Goal: Task Accomplishment & Management: Complete application form

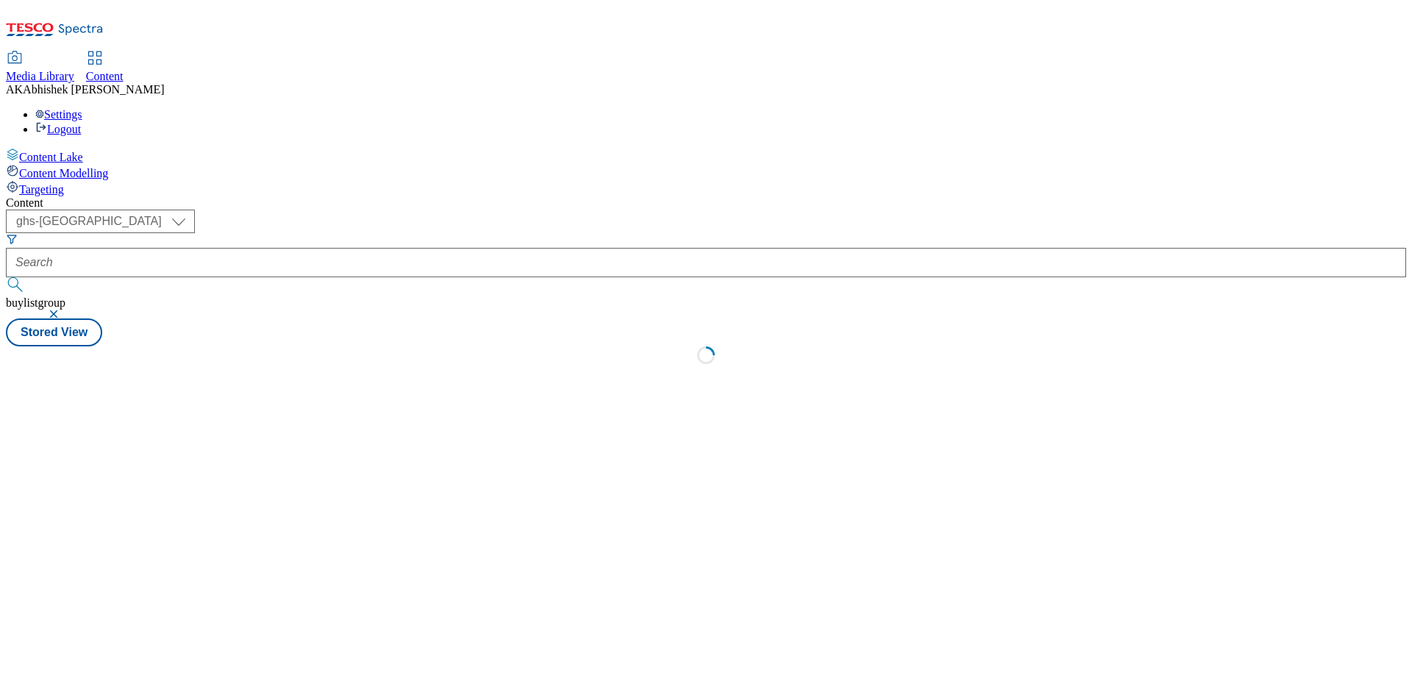
select select "ghs-[GEOGRAPHIC_DATA]"
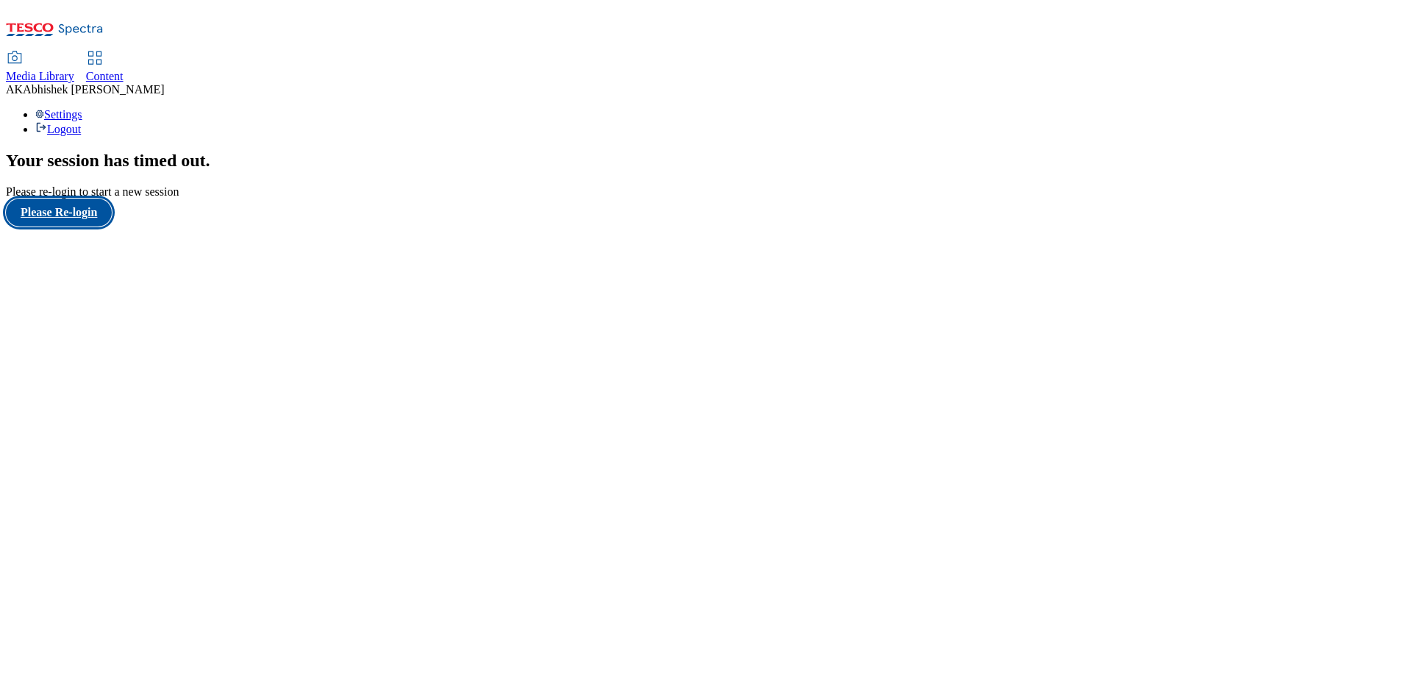
click at [79, 226] on button "Please Re-login" at bounding box center [59, 213] width 106 height 28
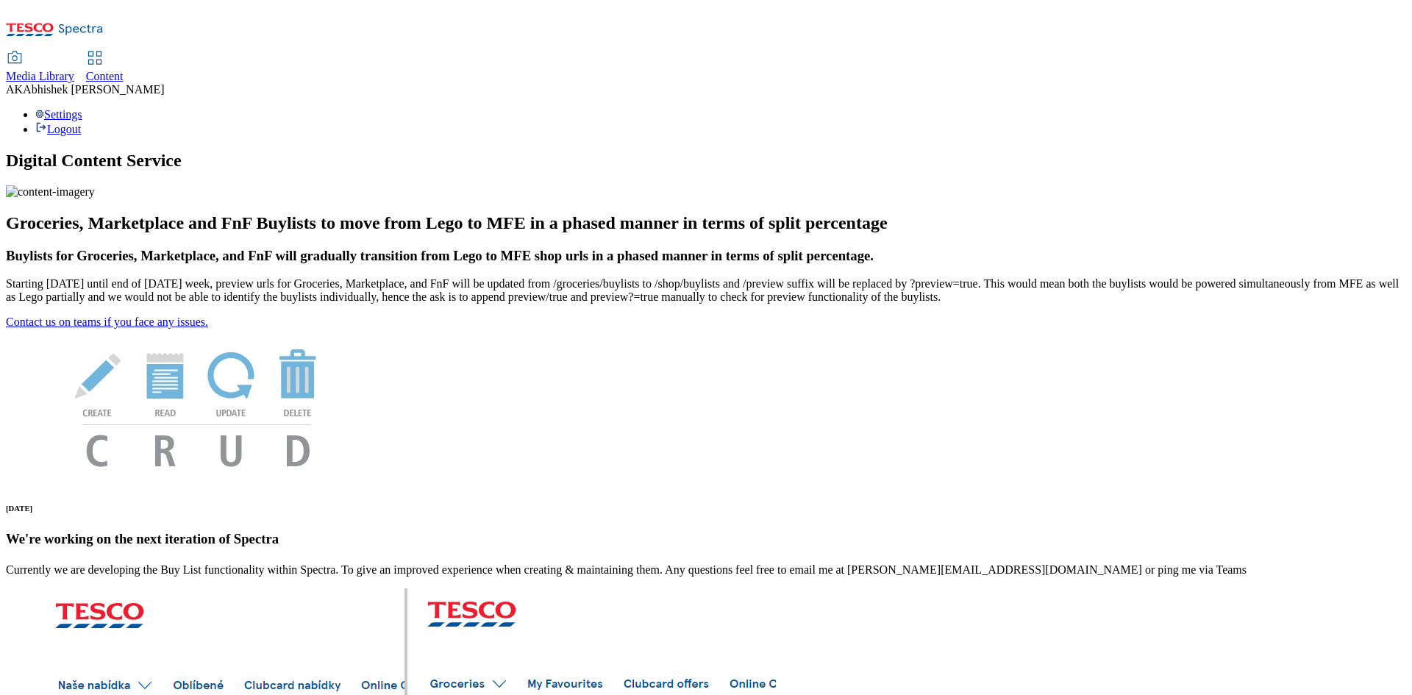
click at [124, 70] on span "Content" at bounding box center [105, 76] width 38 height 13
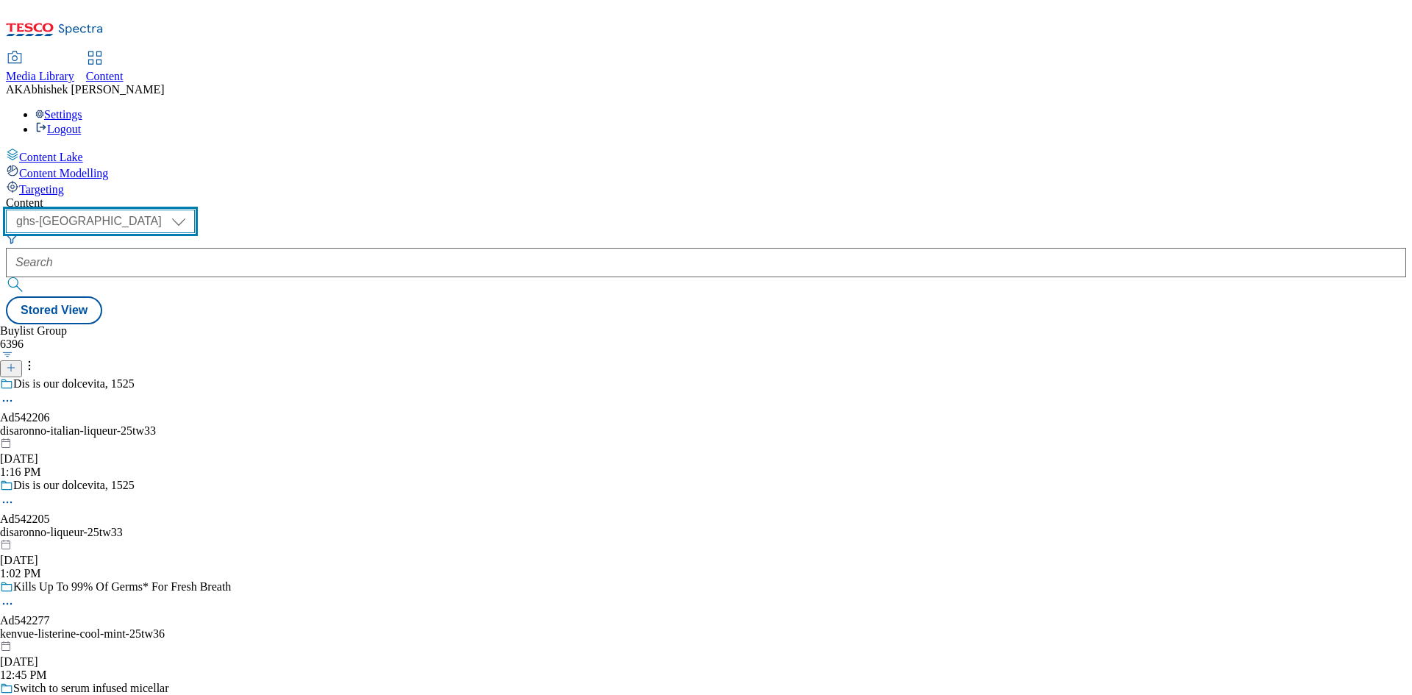
click at [195, 210] on select "ghs-roi ghs-uk" at bounding box center [100, 222] width 189 height 24
select select "ghs-roi"
click at [191, 210] on select "ghs-roi ghs-uk" at bounding box center [100, 222] width 189 height 24
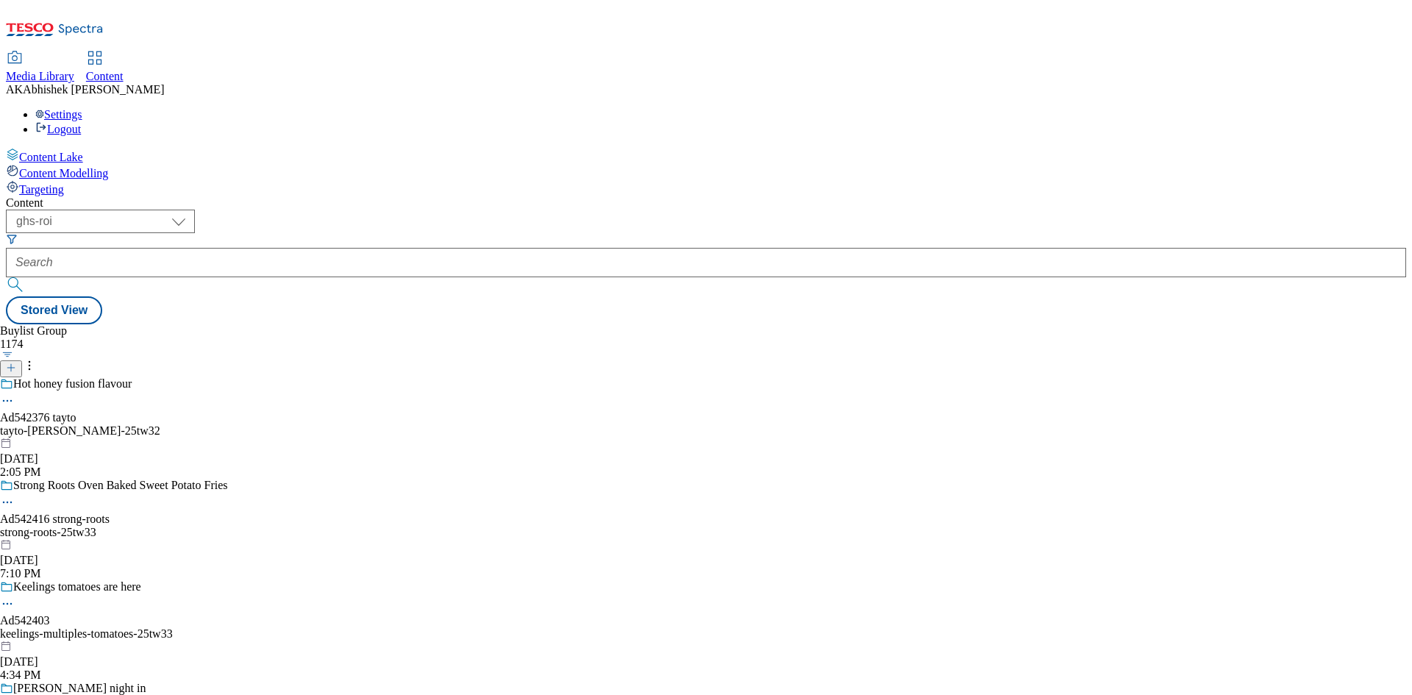
click at [16, 363] on icon at bounding box center [11, 368] width 10 height 10
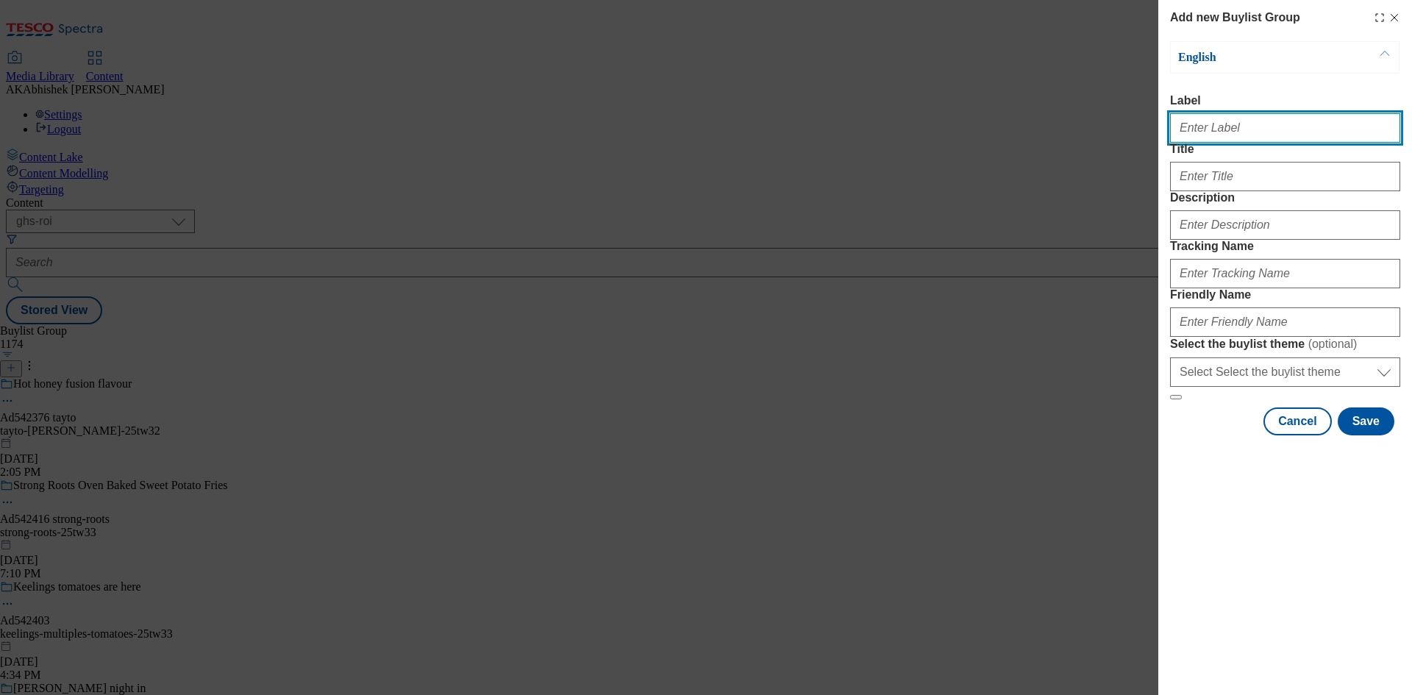
click at [1202, 138] on input "Label" at bounding box center [1285, 127] width 230 height 29
paste input "542417"
type input "Ad542417"
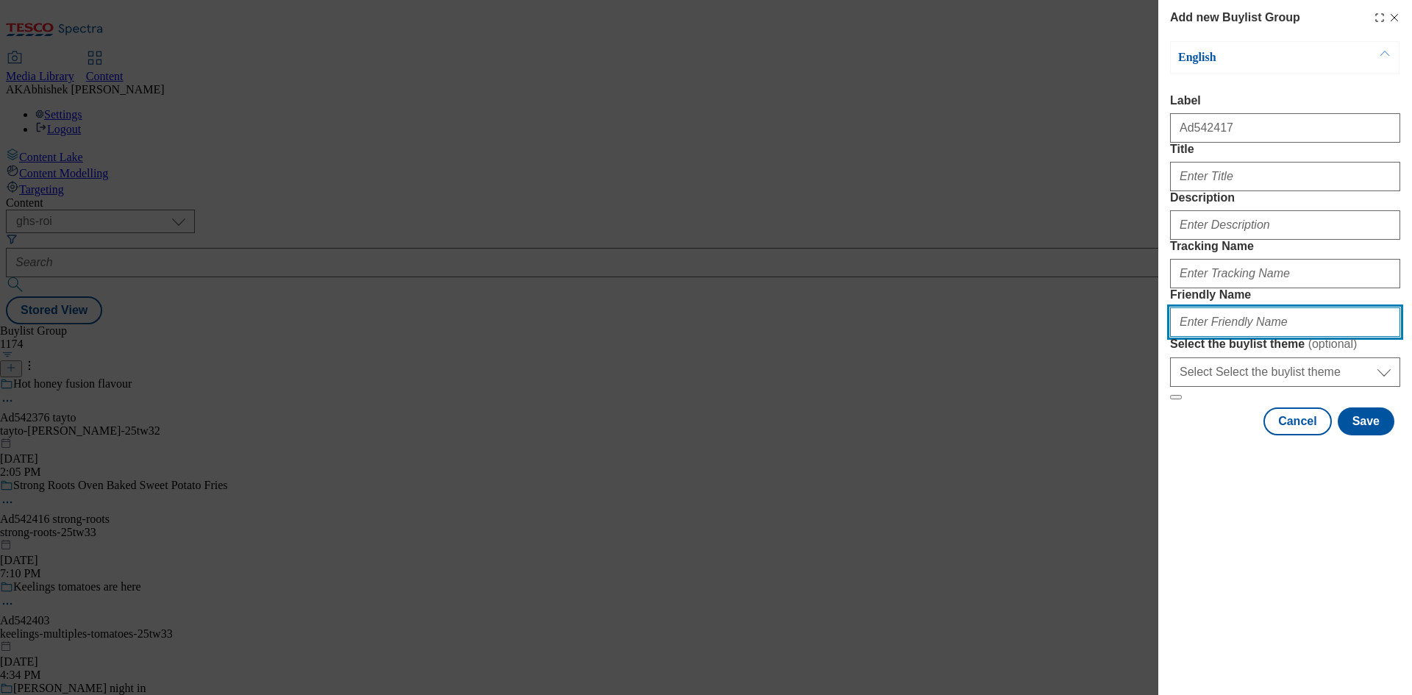
click at [1199, 337] on input "Friendly Name" at bounding box center [1285, 321] width 230 height 29
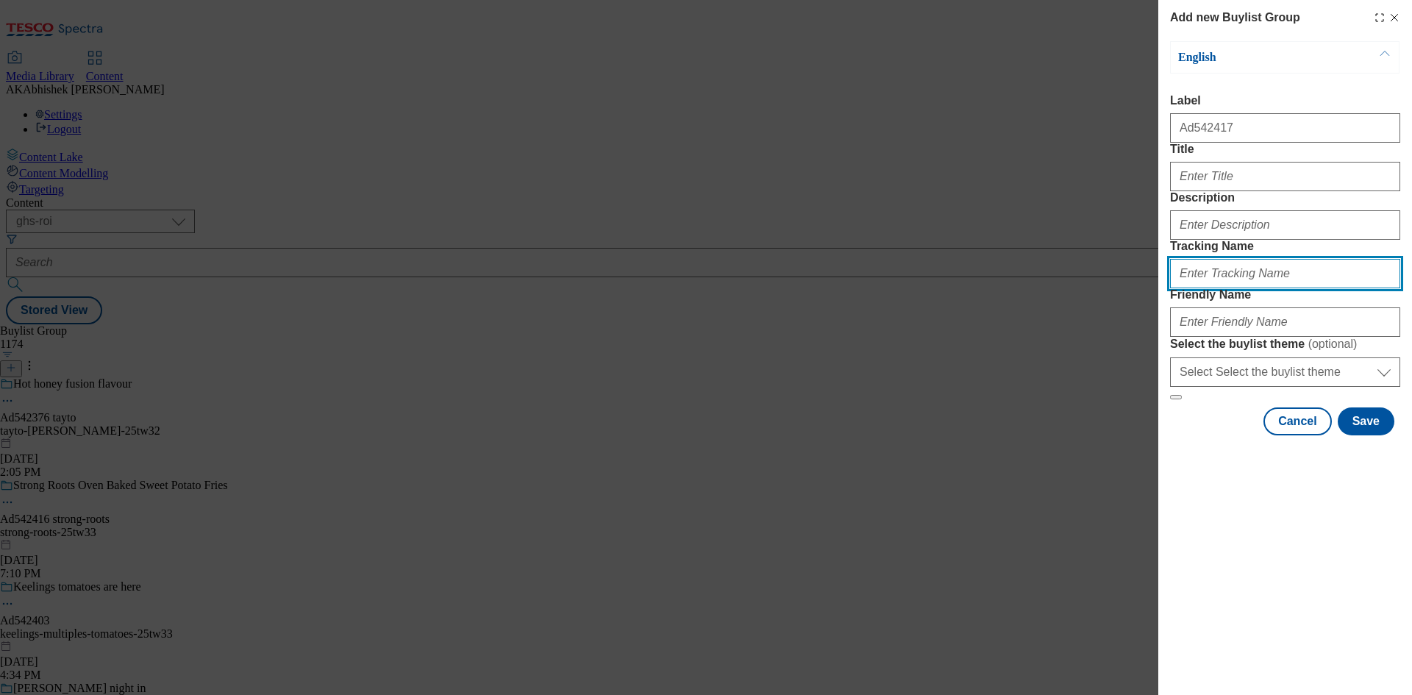
click at [1199, 288] on input "Tracking Name" at bounding box center [1285, 273] width 230 height 29
paste input "542417"
type input "DH_AD542417"
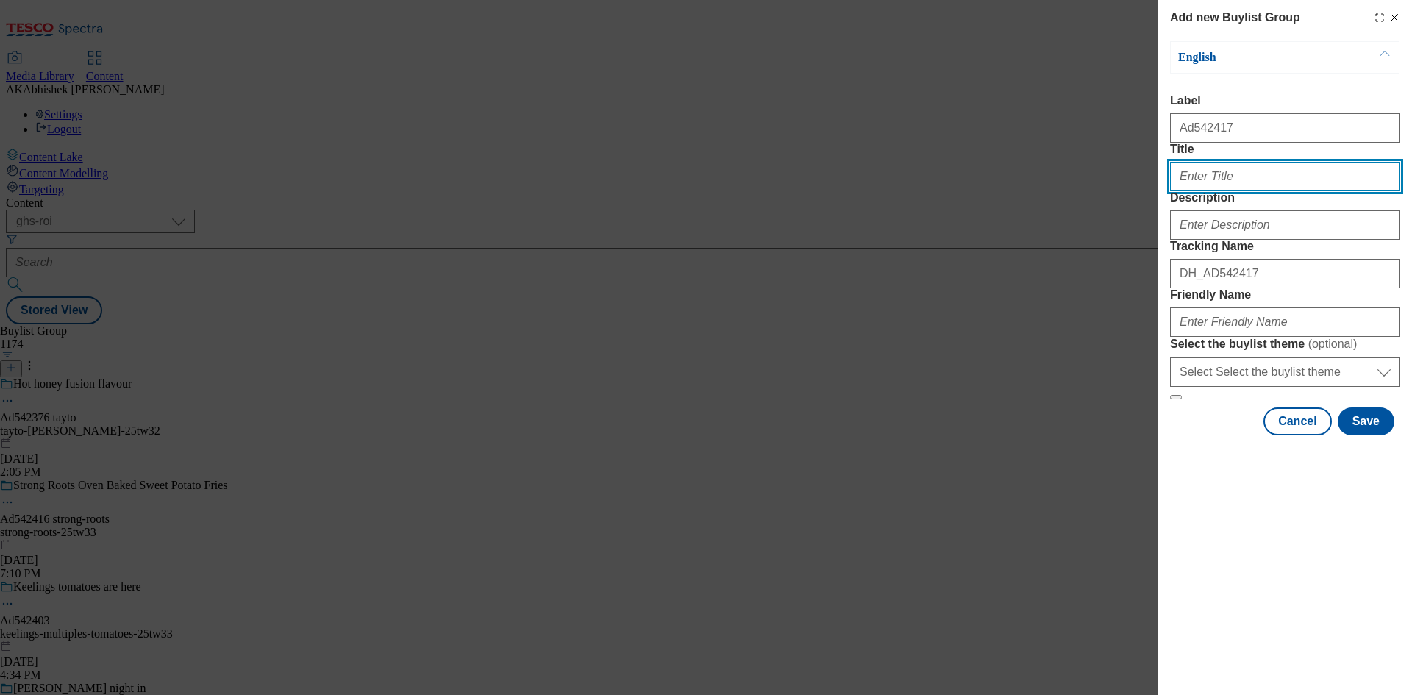
click at [1211, 191] on input "Title" at bounding box center [1285, 176] width 230 height 29
click at [1222, 191] on input "Title" at bounding box center [1285, 176] width 230 height 29
paste input "Brillo"
click at [1267, 191] on input "Brillo for the thogh" at bounding box center [1285, 176] width 230 height 29
click at [1239, 191] on input "Brillo for the thoghest" at bounding box center [1285, 176] width 230 height 29
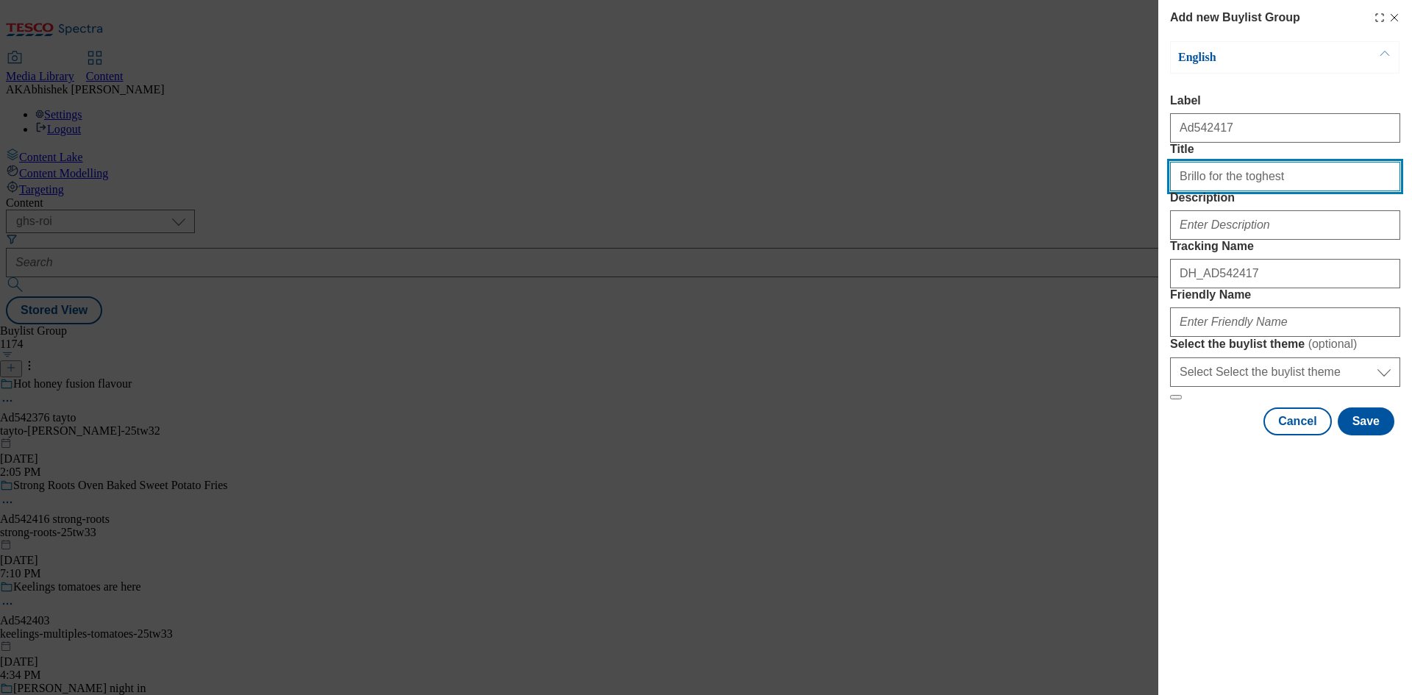
click at [1279, 191] on input "Brillo for the toghest" at bounding box center [1285, 176] width 230 height 29
click at [1242, 191] on input "Brillo for the toghest" at bounding box center [1285, 176] width 230 height 29
click at [1297, 191] on input "Brillo for the toughest" at bounding box center [1285, 176] width 230 height 29
type input "Brillo for the toughest tasks"
click at [1304, 191] on input "Brillo for the toughest tasks" at bounding box center [1285, 176] width 230 height 29
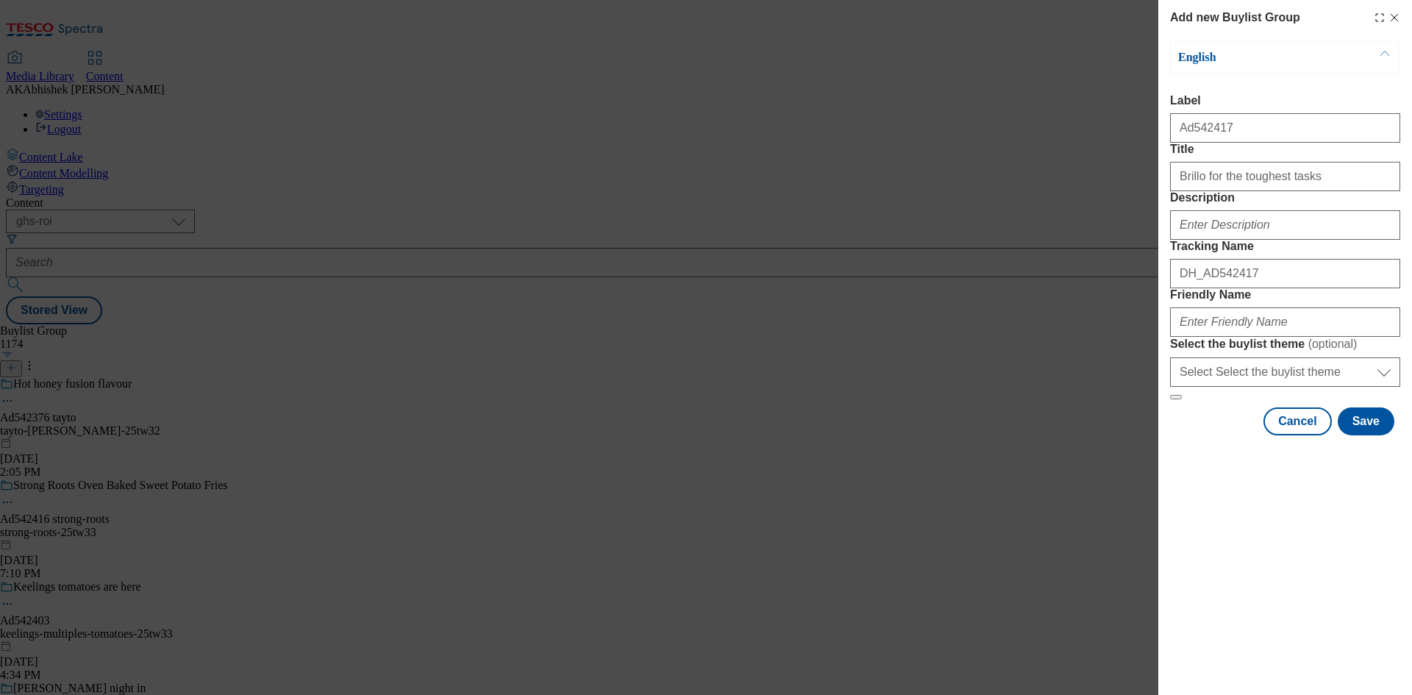
click at [1258, 240] on div "Modal" at bounding box center [1285, 221] width 230 height 35
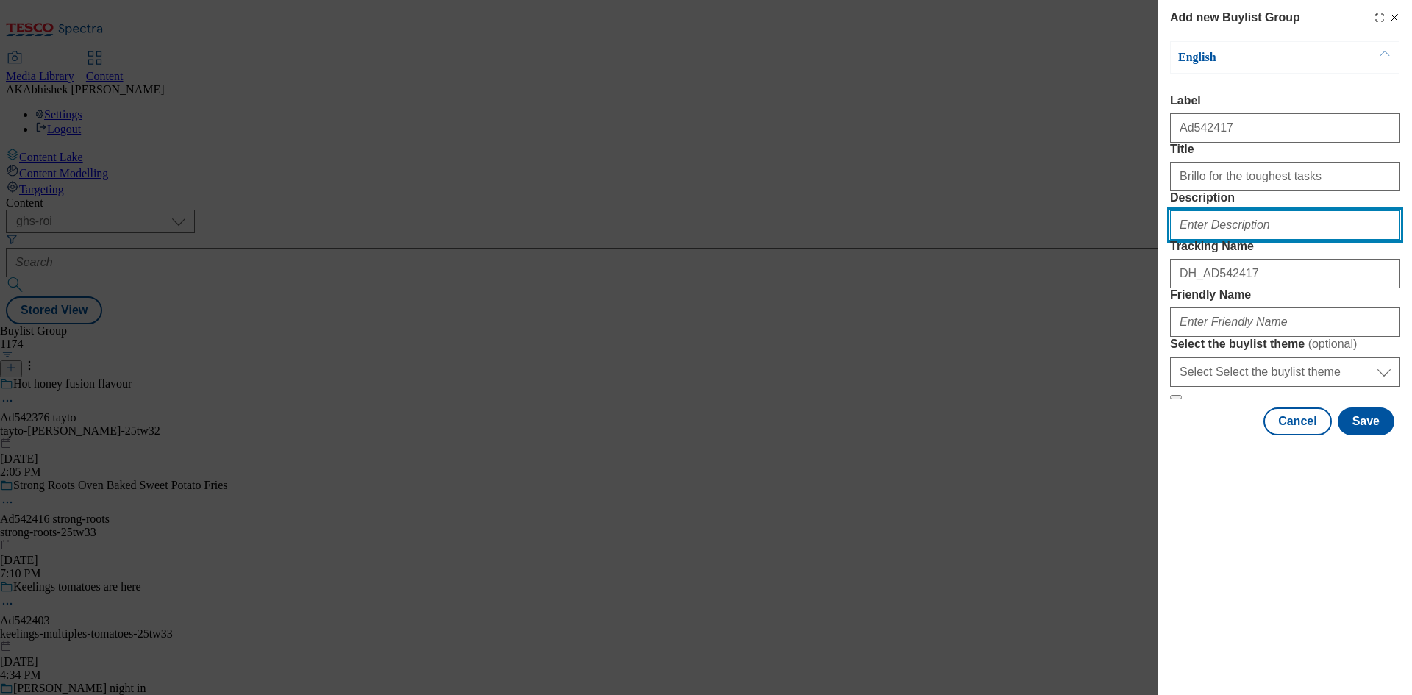
click at [1276, 240] on input "Description" at bounding box center [1285, 224] width 230 height 29
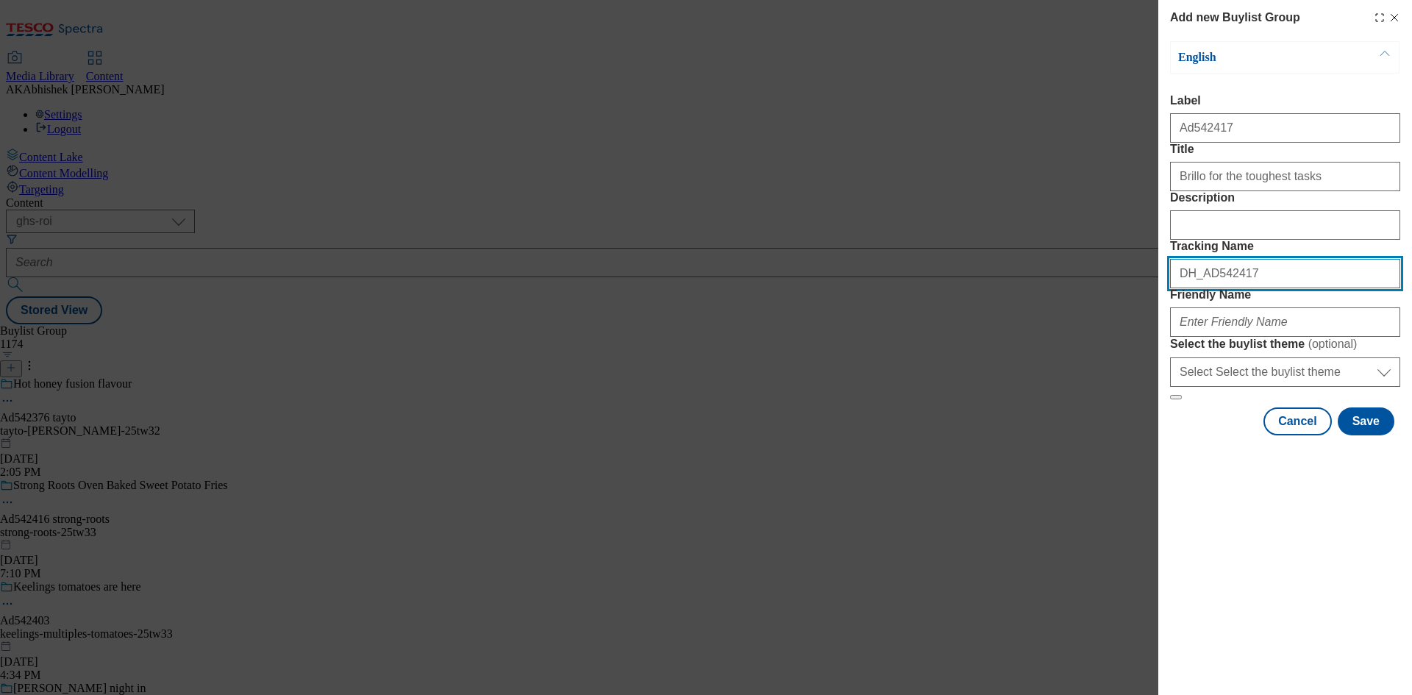
click at [1263, 288] on input "DH_AD542417" at bounding box center [1285, 273] width 230 height 29
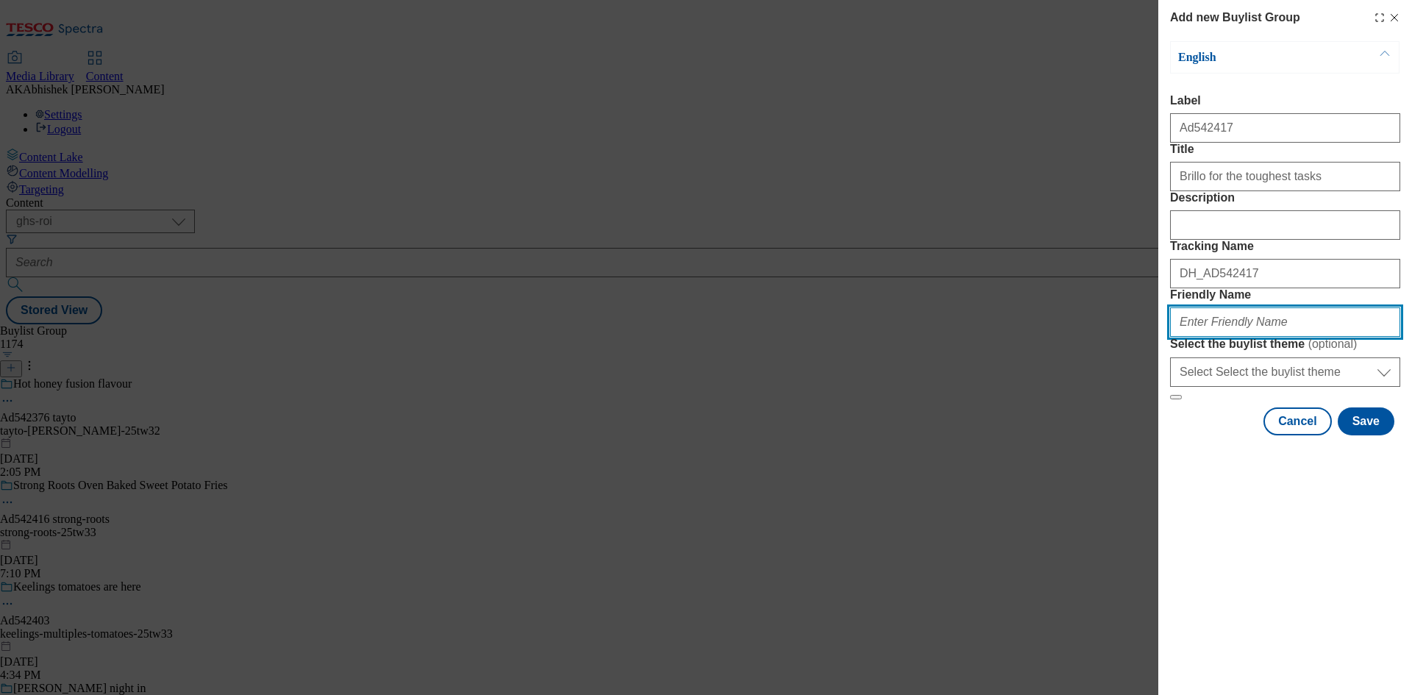
click at [1258, 337] on input "Friendly Name" at bounding box center [1285, 321] width 230 height 29
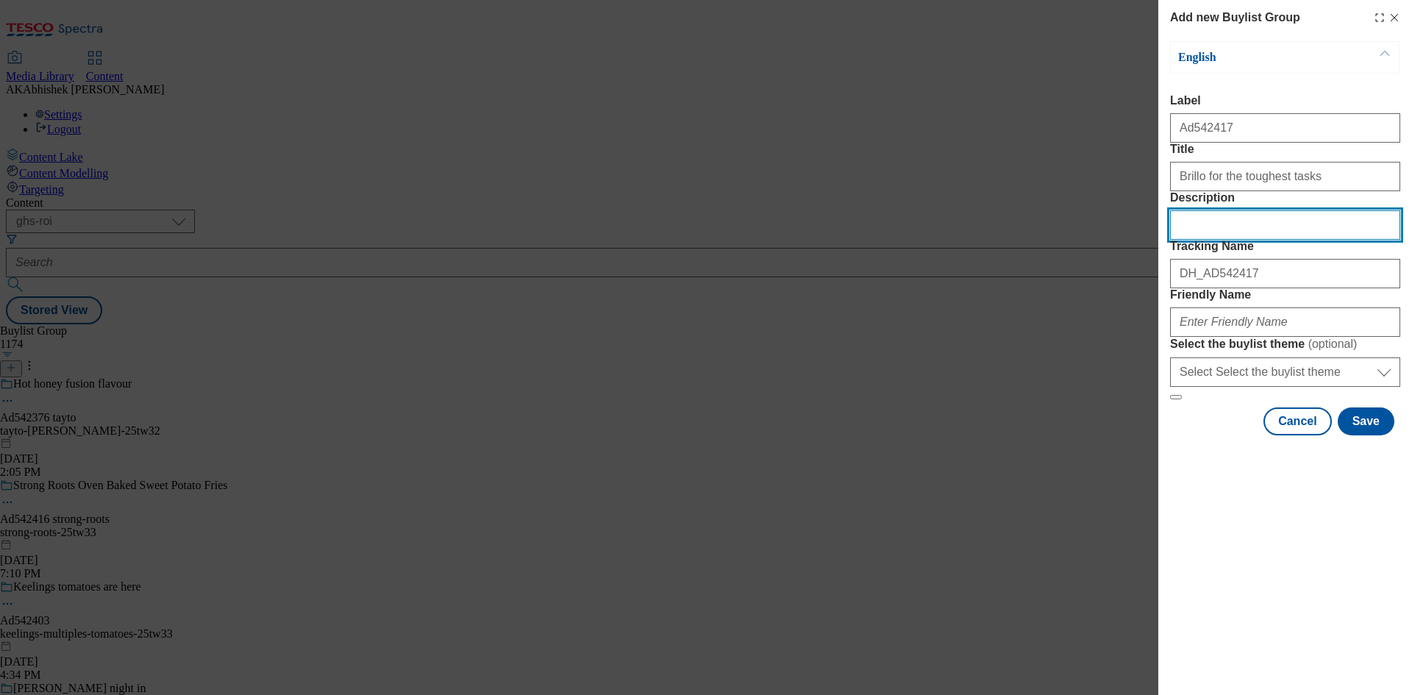
click at [1226, 240] on input "Description" at bounding box center [1285, 224] width 230 height 29
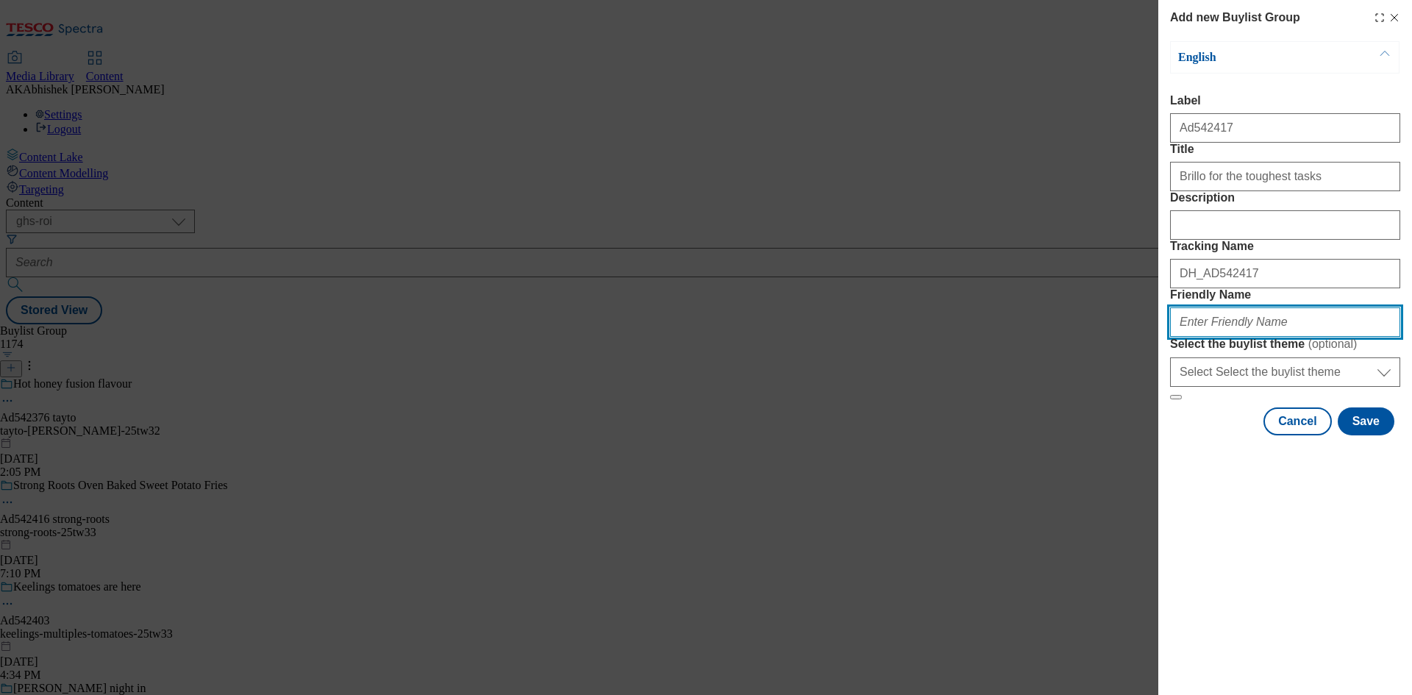
click at [1269, 337] on input "Friendly Name" at bounding box center [1285, 321] width 230 height 29
paste input "Boyne Valley"
click at [1184, 337] on input "Boyne Valley" at bounding box center [1285, 321] width 230 height 29
click at [1255, 337] on input "boyne-valley-" at bounding box center [1285, 321] width 230 height 29
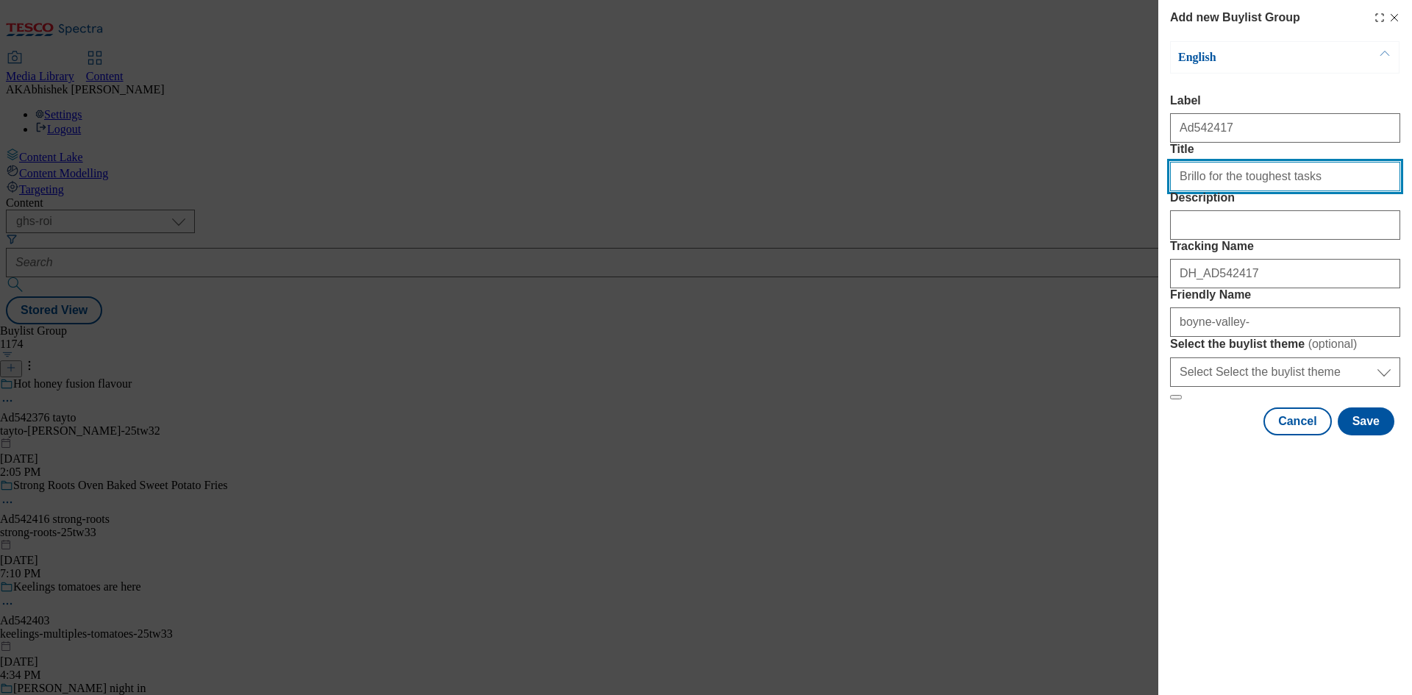
click at [1189, 191] on input "Brillo for the toughest tasks" at bounding box center [1285, 176] width 230 height 29
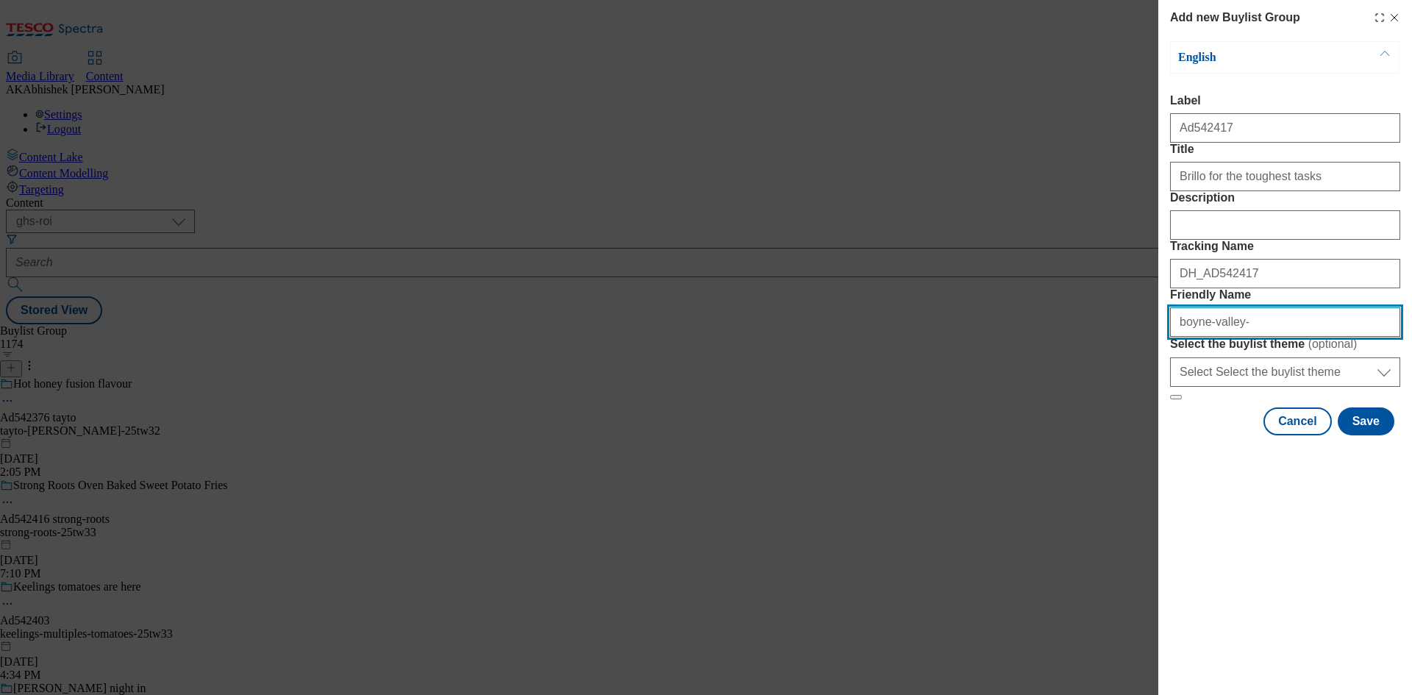
click at [1255, 337] on input "boyne-valley-" at bounding box center [1285, 321] width 230 height 29
paste input "Brillo"
drag, startPoint x: 1238, startPoint y: 427, endPoint x: 1343, endPoint y: 459, distance: 109.8
click at [1238, 337] on input "boyne-valley-Brillo" at bounding box center [1285, 321] width 230 height 29
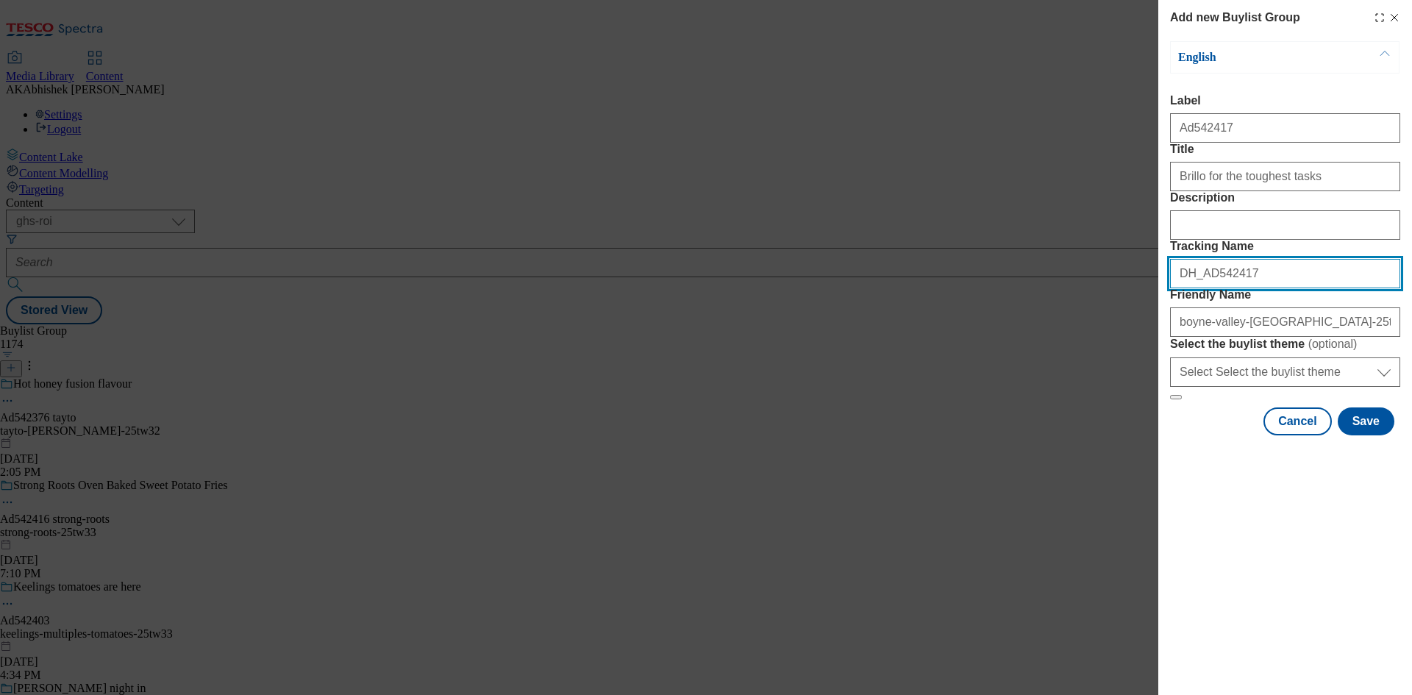
drag, startPoint x: 1244, startPoint y: 354, endPoint x: 1053, endPoint y: 366, distance: 191.5
click at [1053, 365] on div "Add new Buylist Group English Label Ad542417 Title Brillo for the toughest task…" at bounding box center [706, 347] width 1412 height 695
click at [1290, 337] on div "boyne-valley-brillo-25tw32" at bounding box center [1285, 318] width 230 height 35
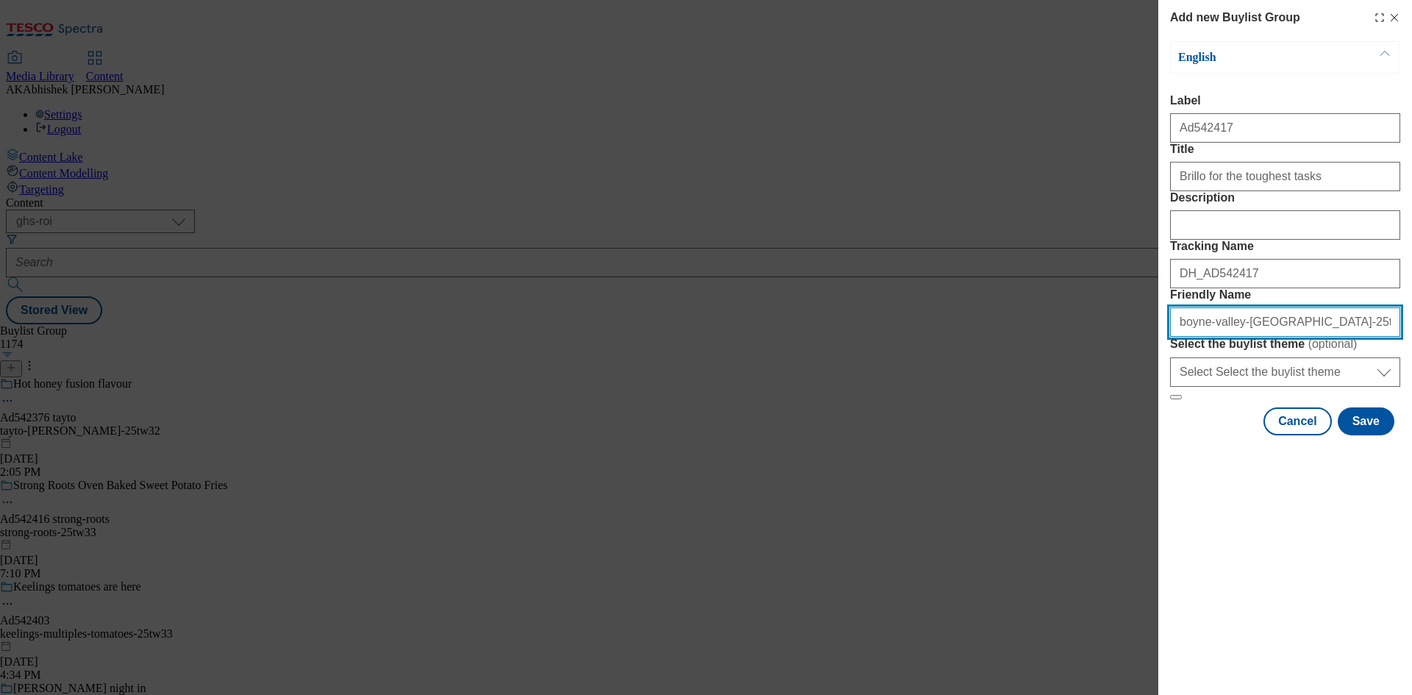
click at [1345, 337] on input "boyne-valley-brillo-25tw32" at bounding box center [1285, 321] width 230 height 29
type input "boyne-valley-brillo-25tw32"
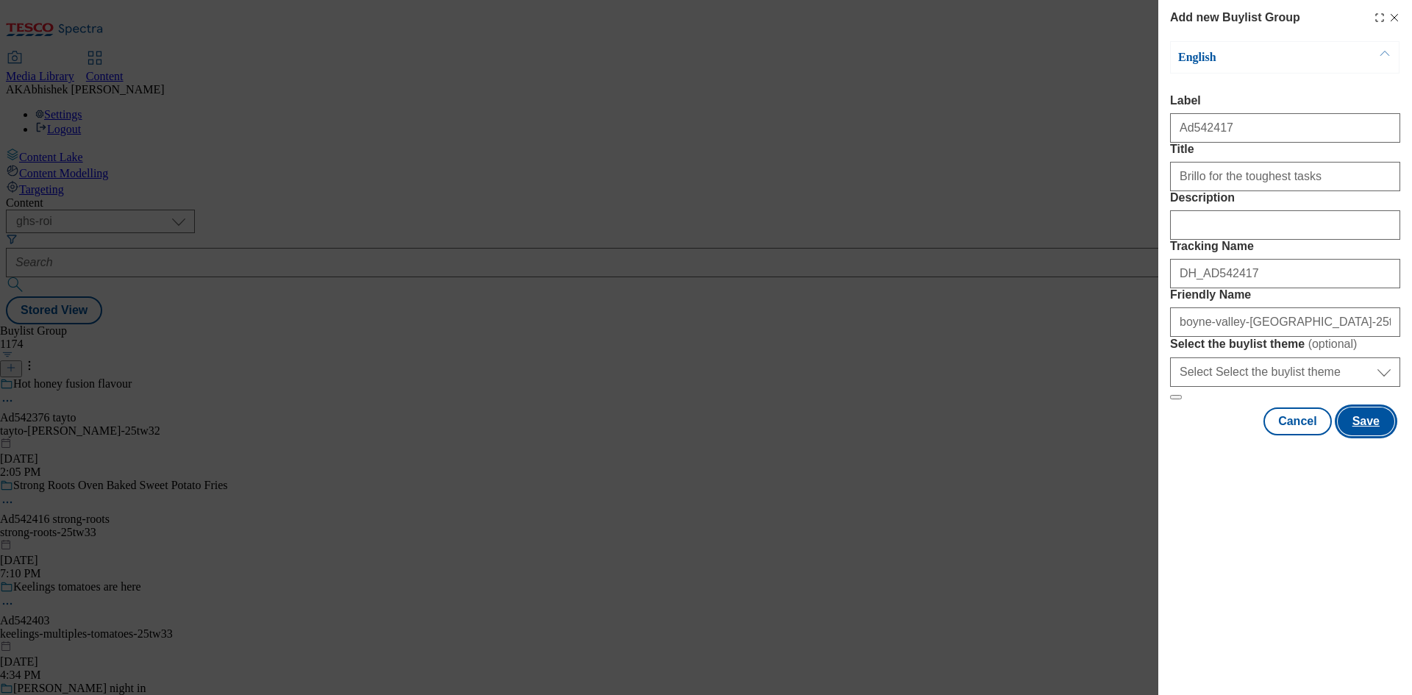
click at [1371, 435] on button "Save" at bounding box center [1366, 421] width 57 height 28
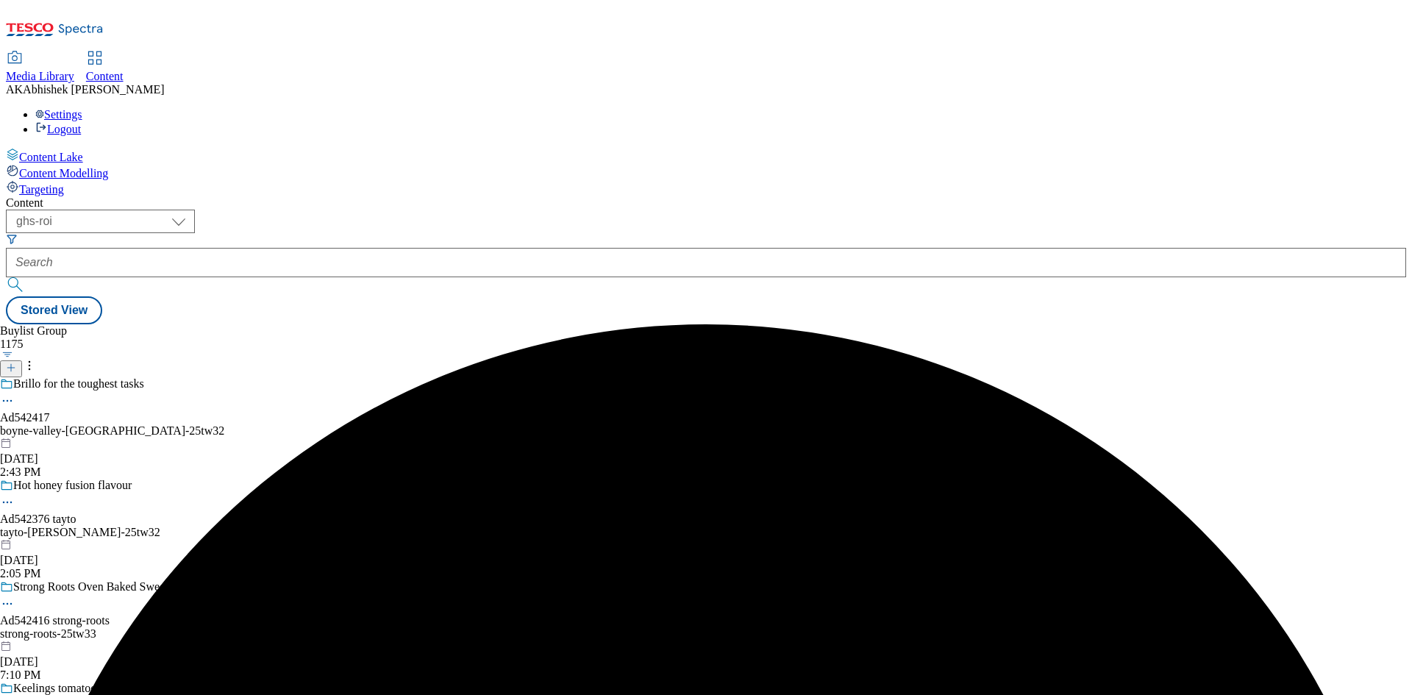
click at [288, 377] on div "Brillo for the toughest tasks Ad542417 boyne-valley-brillo-25tw32 Sep 30, 2025 …" at bounding box center [144, 427] width 288 height 101
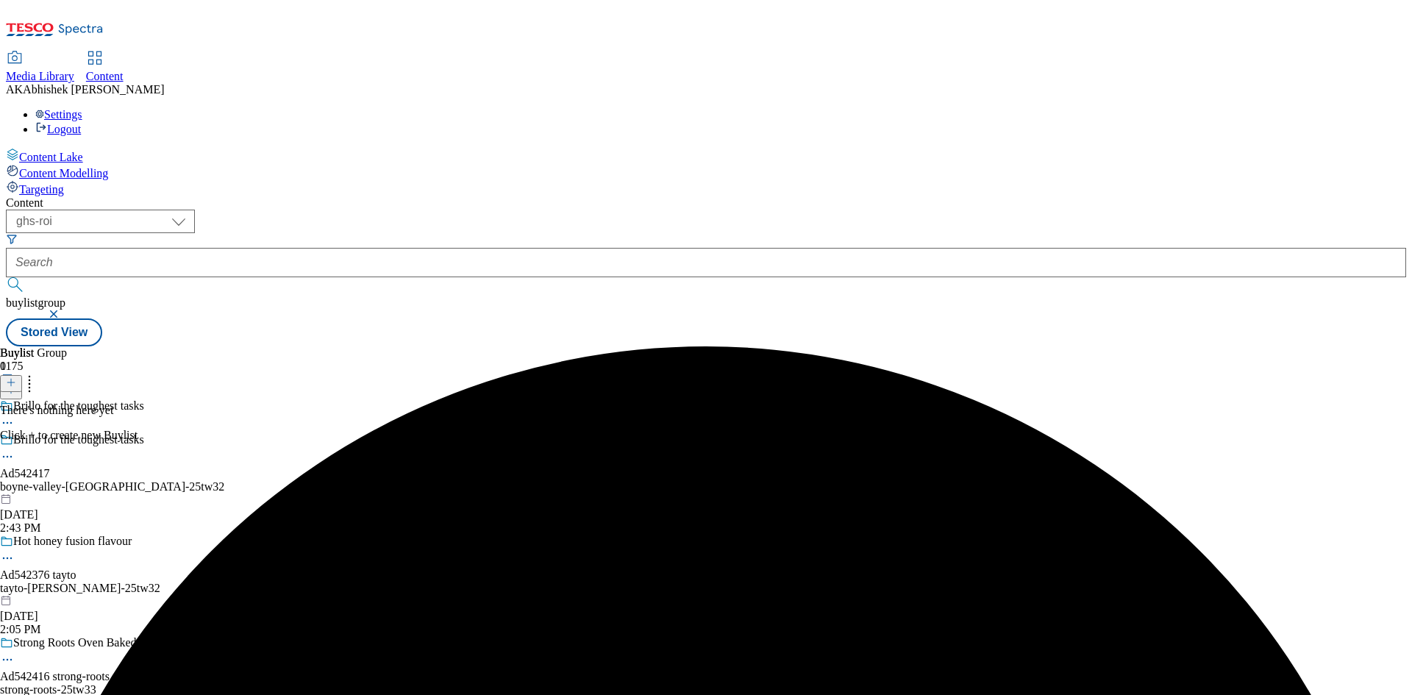
click at [16, 377] on icon at bounding box center [11, 382] width 10 height 10
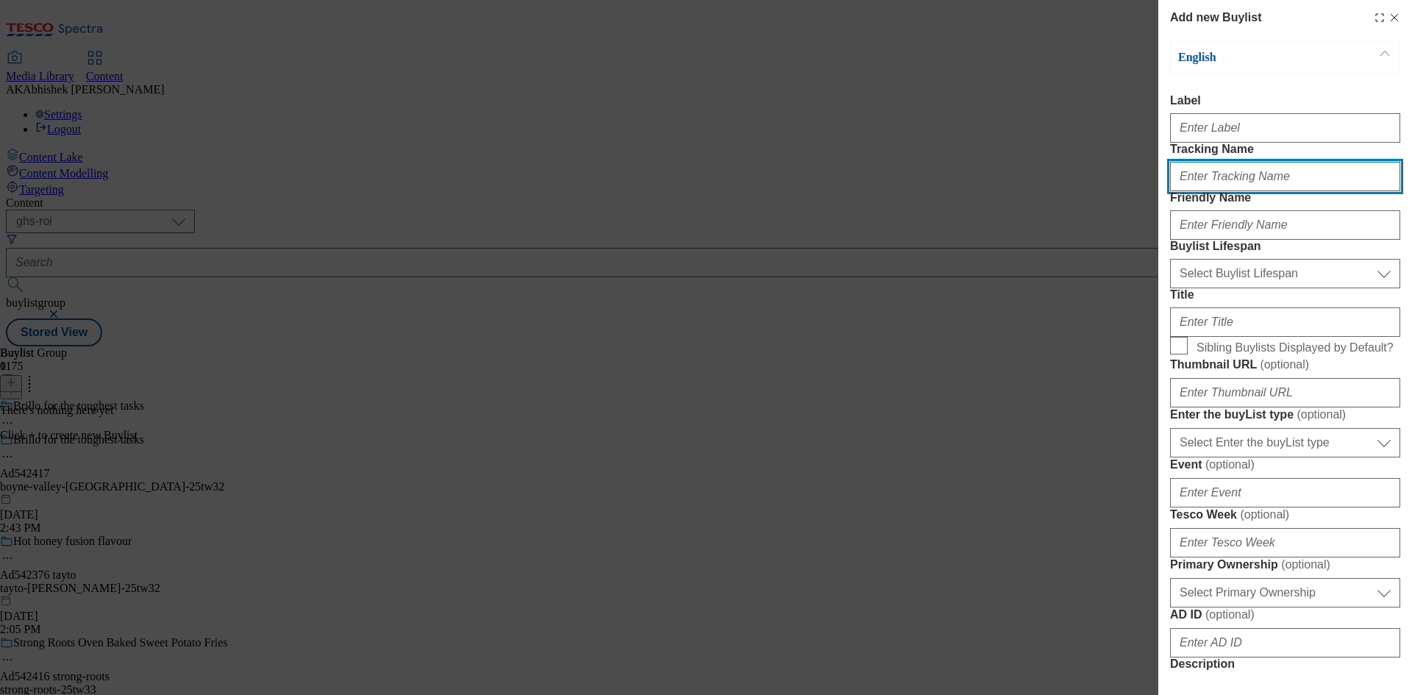
click at [1221, 191] on input "Tracking Name" at bounding box center [1285, 176] width 230 height 29
paste input "DH_AD542417"
click at [1204, 191] on input "DH_AD542417" at bounding box center [1285, 176] width 230 height 29
type input "DH_AD542417"
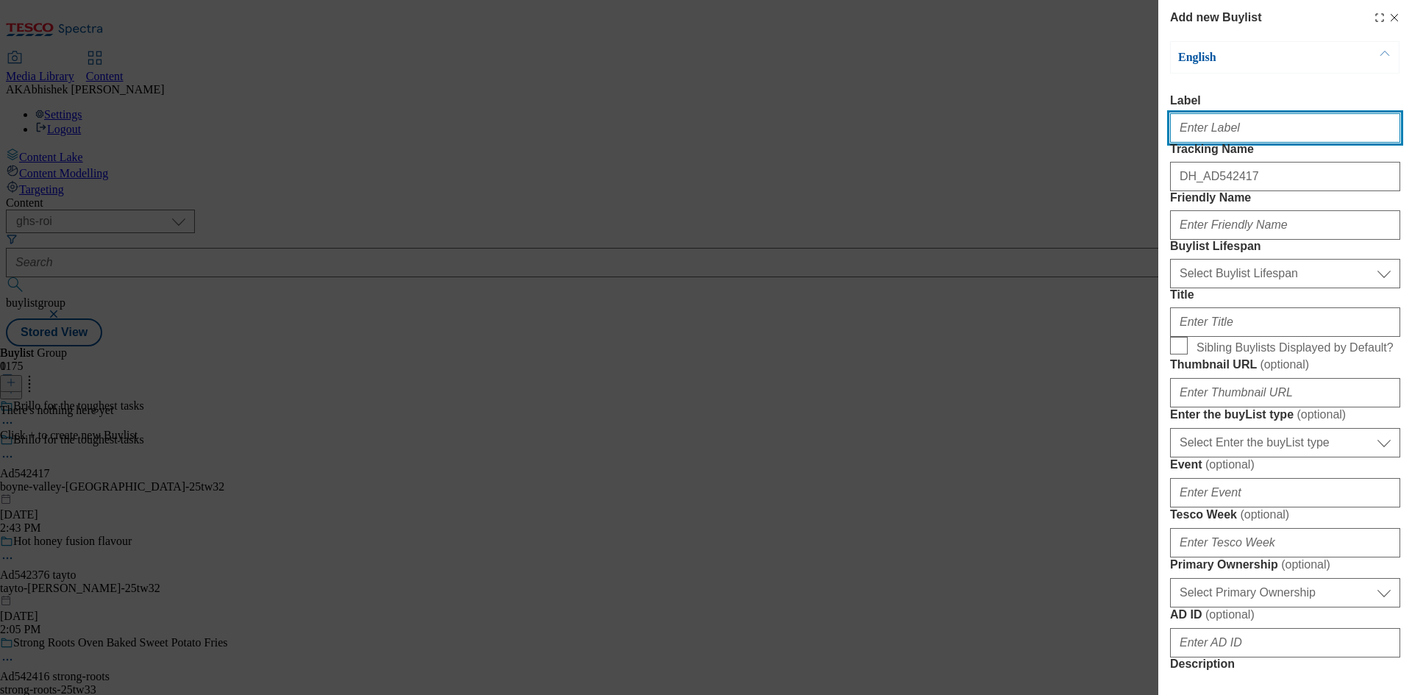
click at [1205, 143] on input "Label" at bounding box center [1285, 127] width 230 height 29
click at [1213, 132] on input "Adv" at bounding box center [1285, 127] width 230 height 29
paste input "542417"
type input "Ad542417"
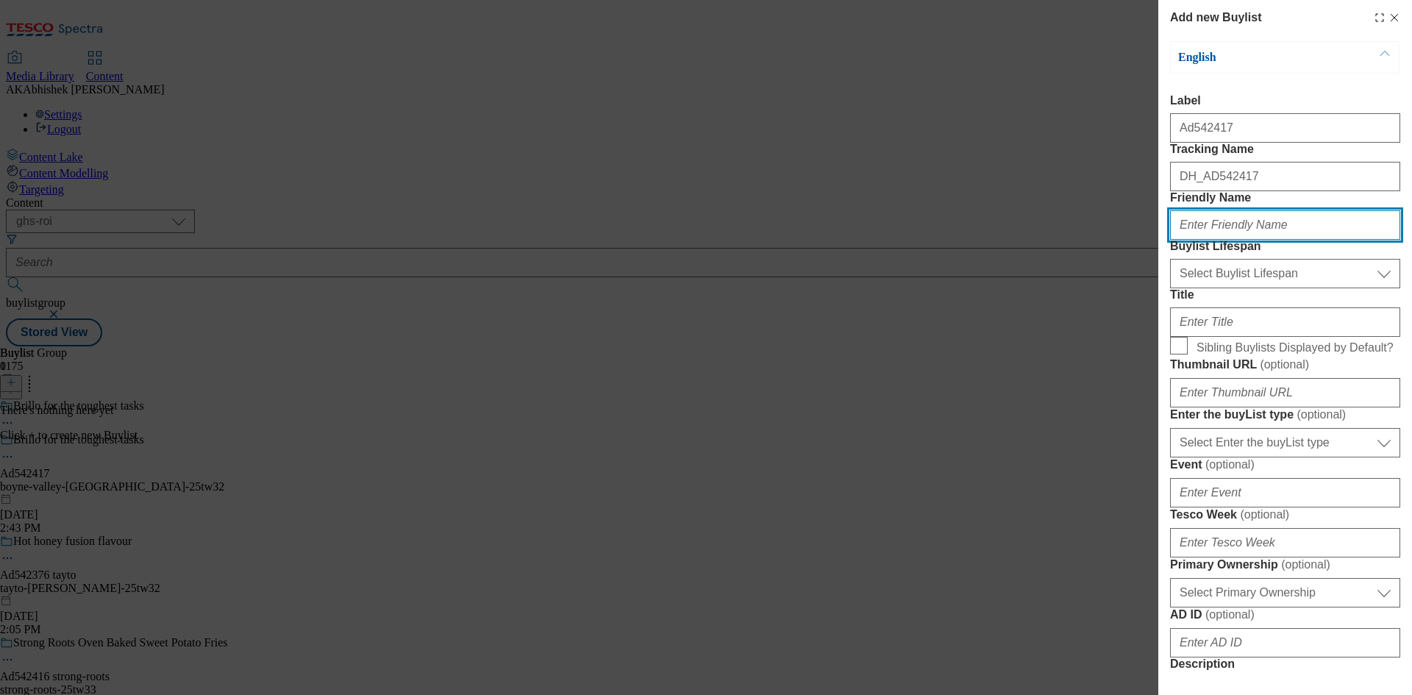
paste input "boyne-valley"
type input "boyne-valley"
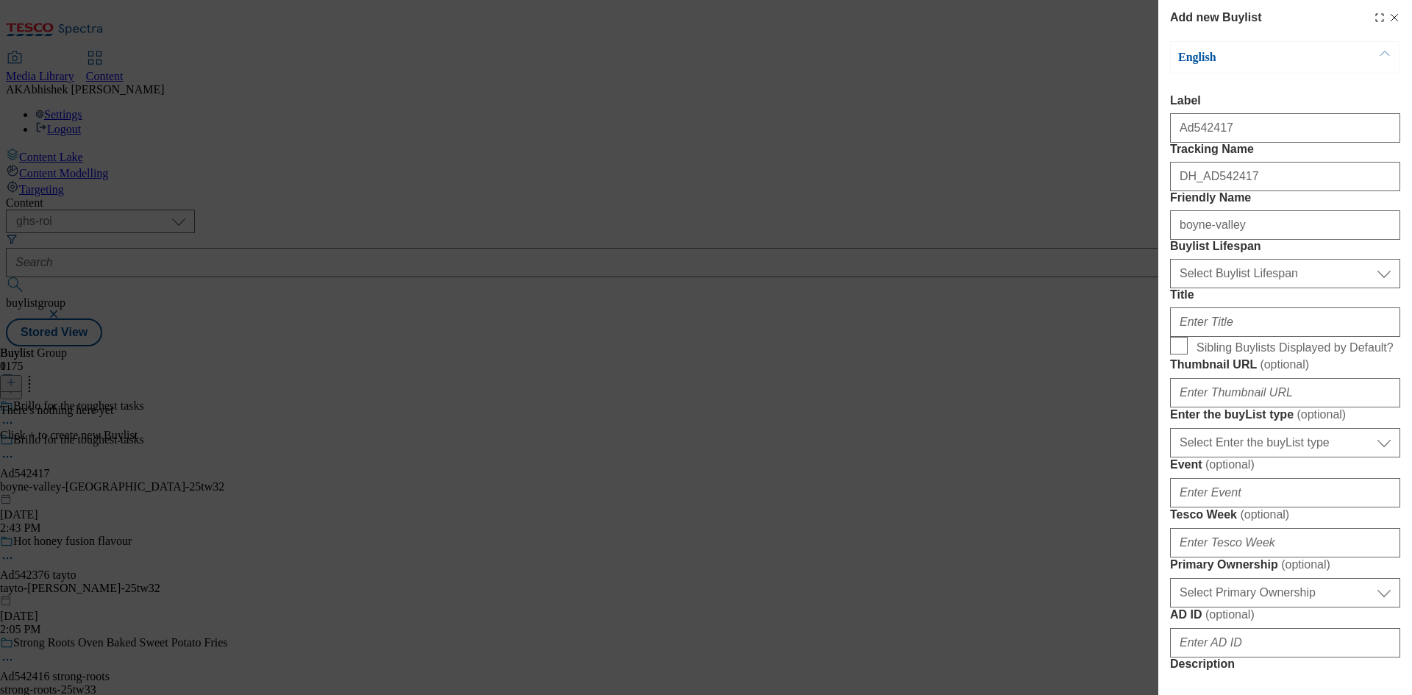
drag, startPoint x: 1235, startPoint y: 331, endPoint x: 1238, endPoint y: 346, distance: 15.0
click at [1235, 288] on div "Buylist Lifespan Select Buylist Lifespan evergreen seasonal tactical Select Buy…" at bounding box center [1285, 264] width 230 height 49
click at [1238, 288] on select "Select Buylist Lifespan evergreen seasonal tactical" at bounding box center [1285, 273] width 230 height 29
select select "tactical"
click at [1170, 288] on select "Select Buylist Lifespan evergreen seasonal tactical" at bounding box center [1285, 273] width 230 height 29
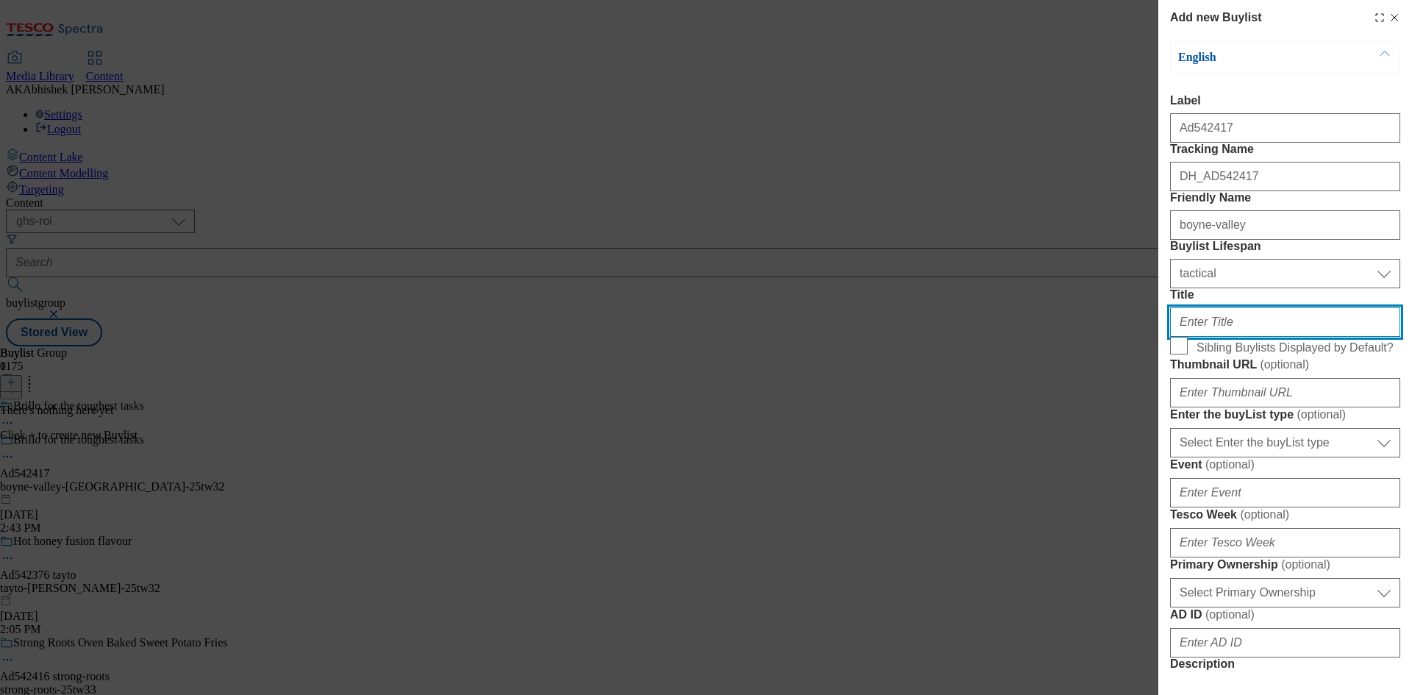
click at [1258, 337] on input "Title" at bounding box center [1285, 321] width 230 height 29
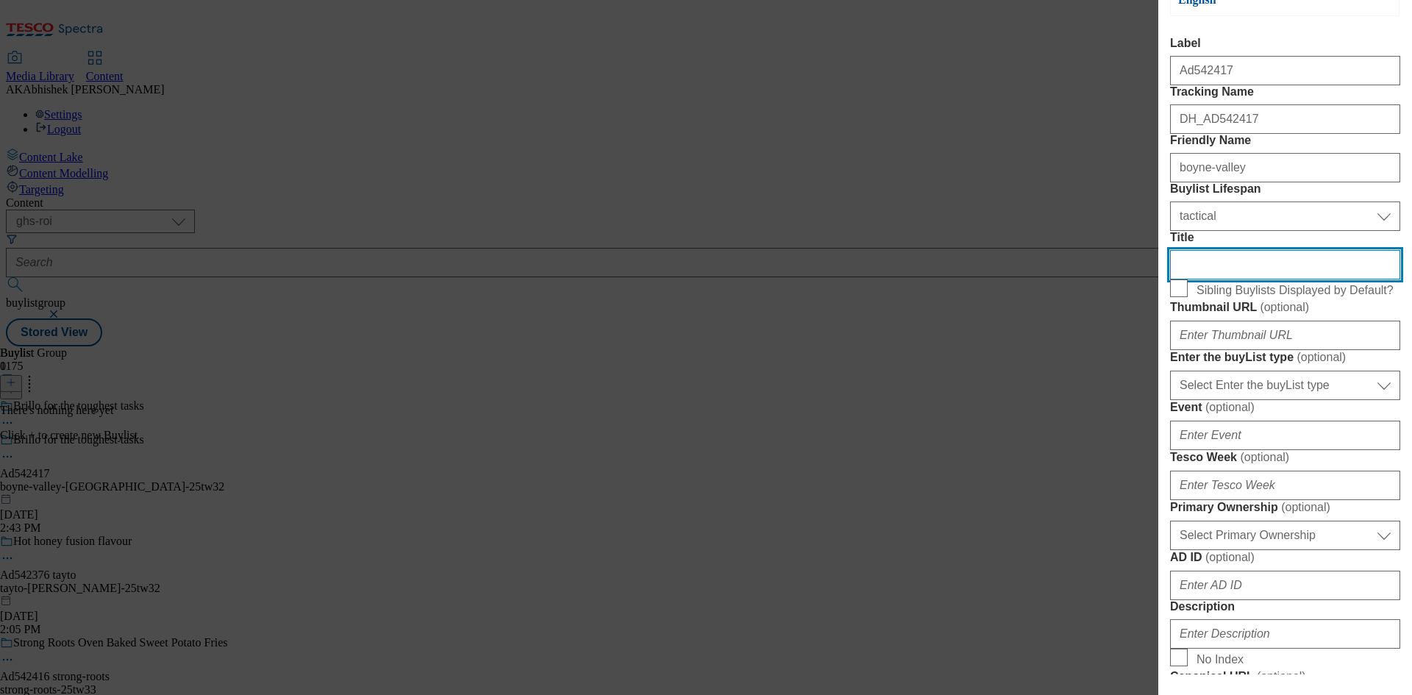
scroll to position [147, 0]
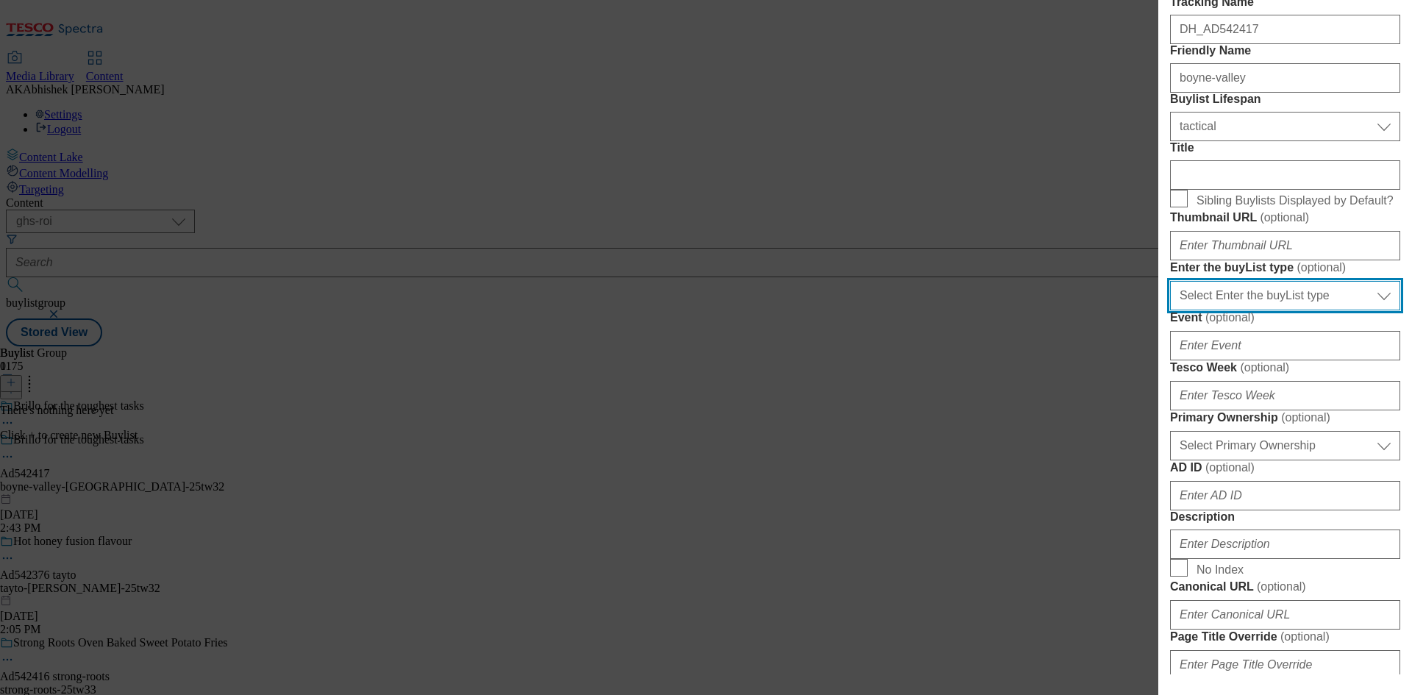
click at [1304, 310] on select "Select Enter the buyList type event supplier funded long term >4 weeks supplier…" at bounding box center [1285, 295] width 230 height 29
select select "supplier funded short term 1-3 weeks"
click at [1170, 310] on select "Select Enter the buyList type event supplier funded long term >4 weeks supplier…" at bounding box center [1285, 295] width 230 height 29
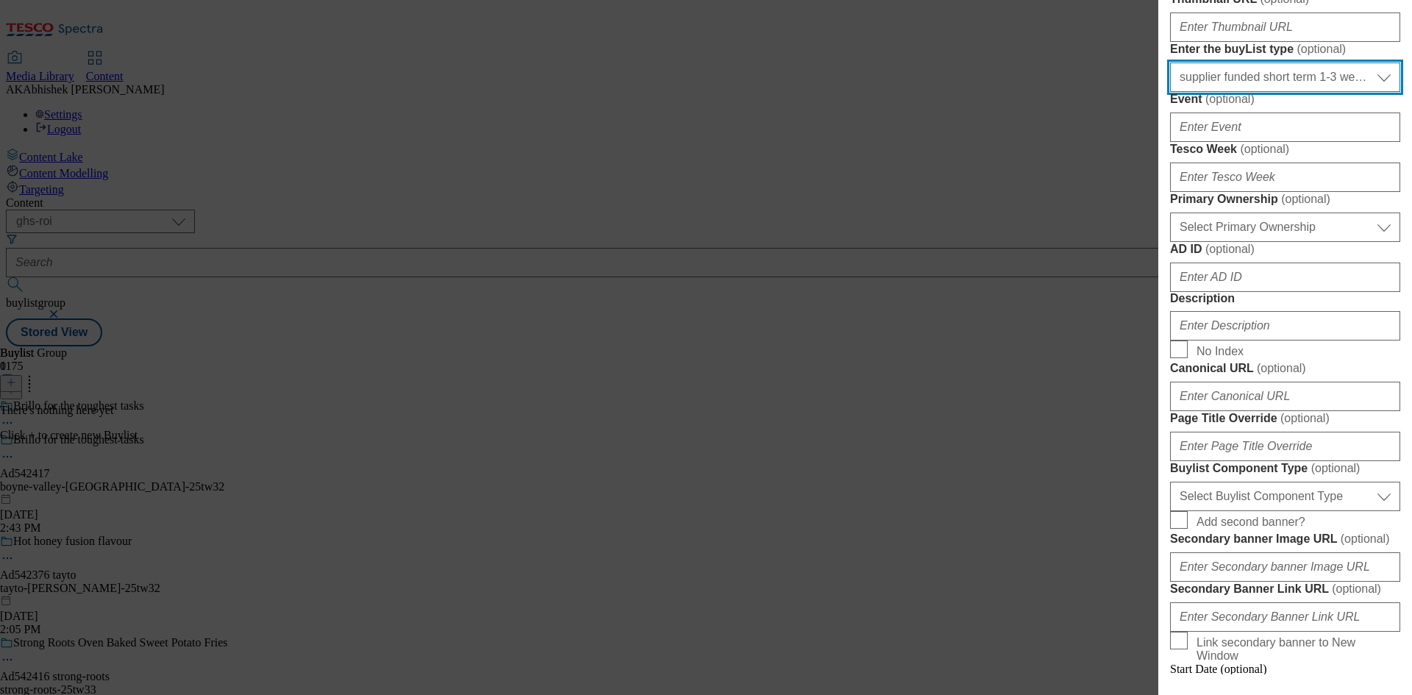
scroll to position [368, 0]
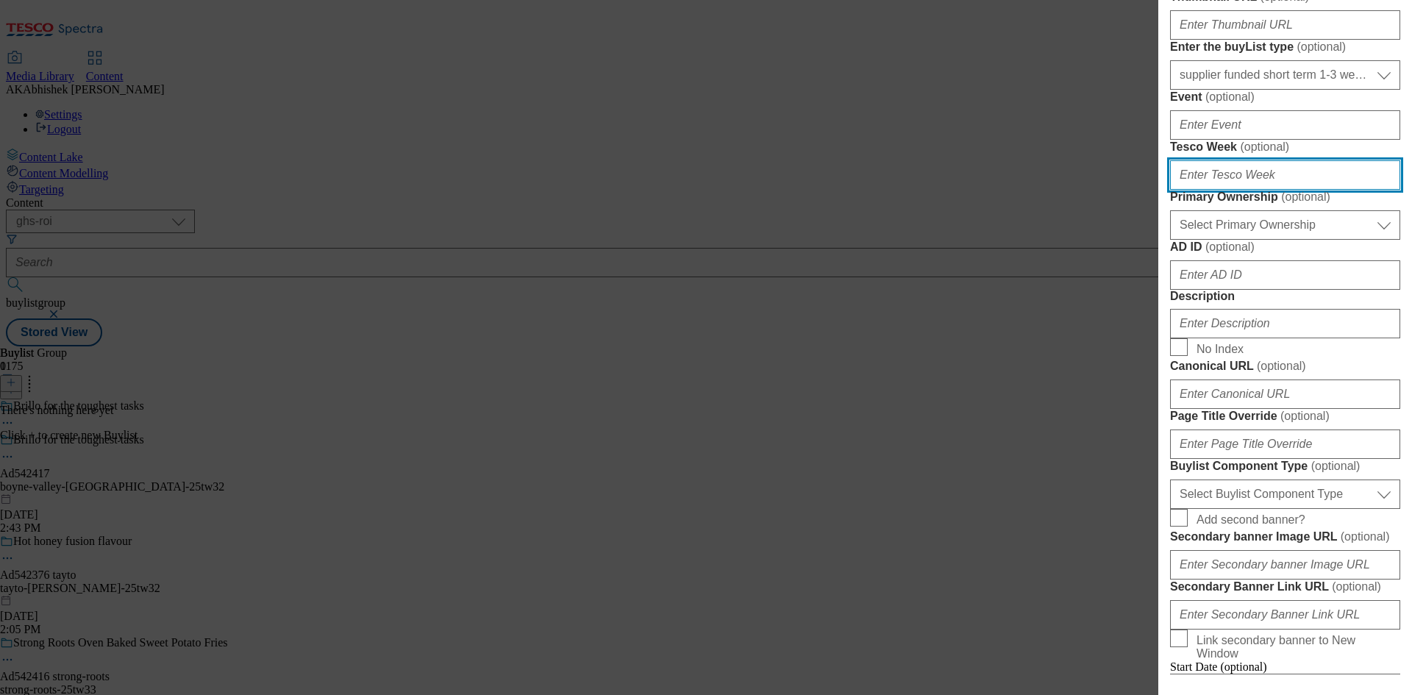
drag, startPoint x: 1245, startPoint y: 391, endPoint x: 1324, endPoint y: 396, distance: 78.8
click at [1245, 190] on input "Tesco Week ( optional )" at bounding box center [1285, 174] width 230 height 29
type input "32"
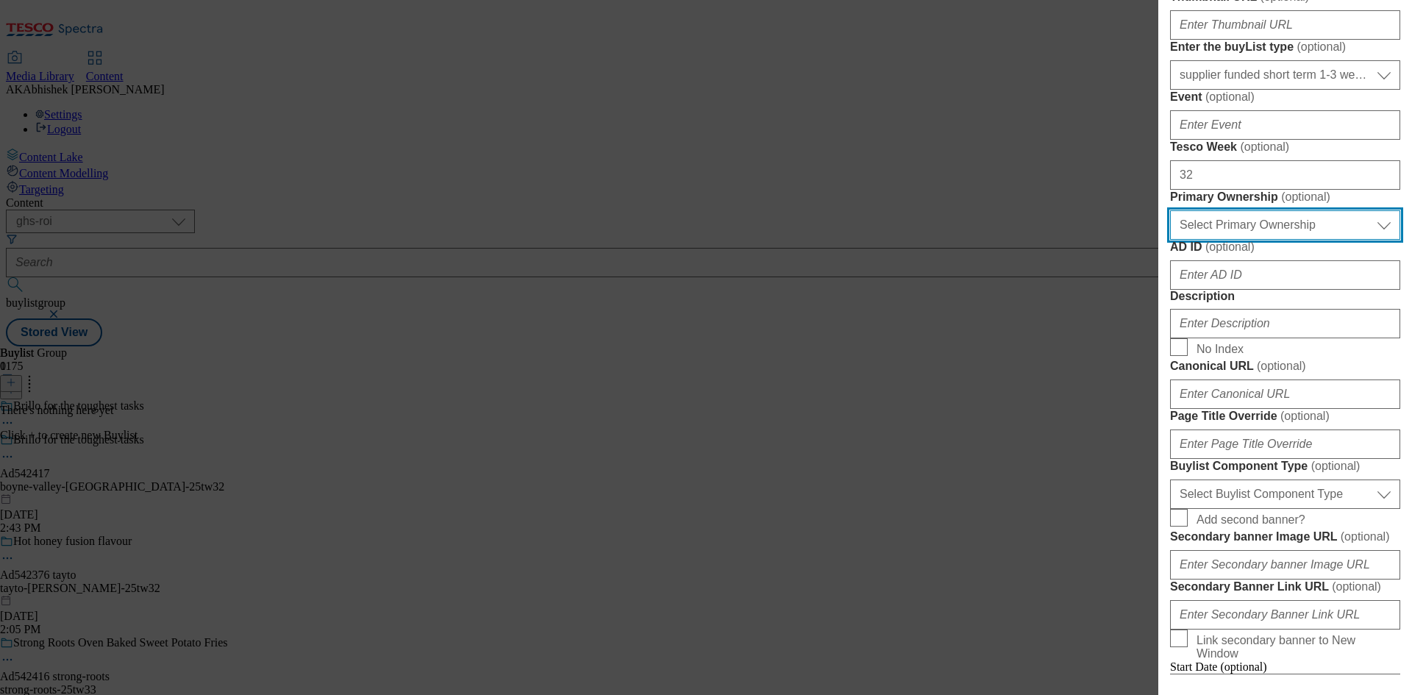
click at [1238, 240] on select "Select Primary Ownership tesco dunnhumby" at bounding box center [1285, 224] width 230 height 29
select select "dunnhumby"
click at [1170, 240] on select "Select Primary Ownership tesco dunnhumby" at bounding box center [1285, 224] width 230 height 29
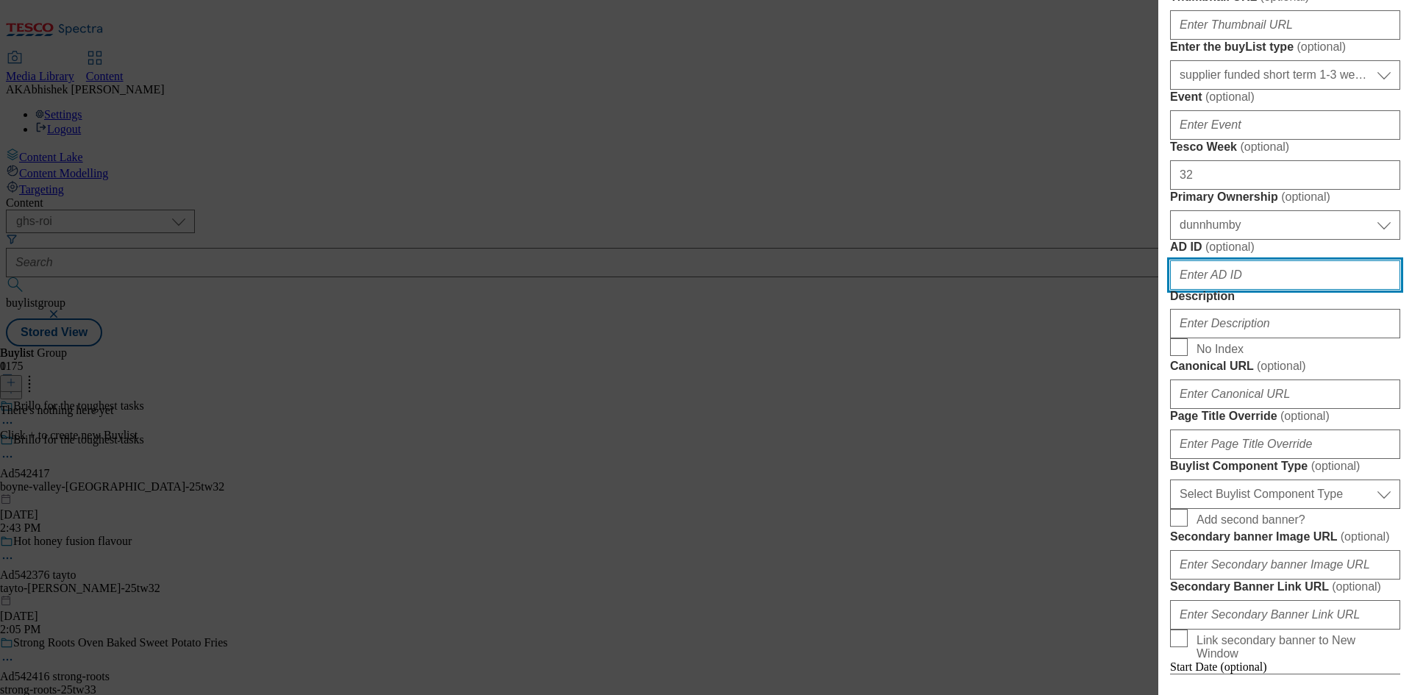
click at [1261, 290] on input "AD ID ( optional )" at bounding box center [1285, 274] width 230 height 29
paste input "542417"
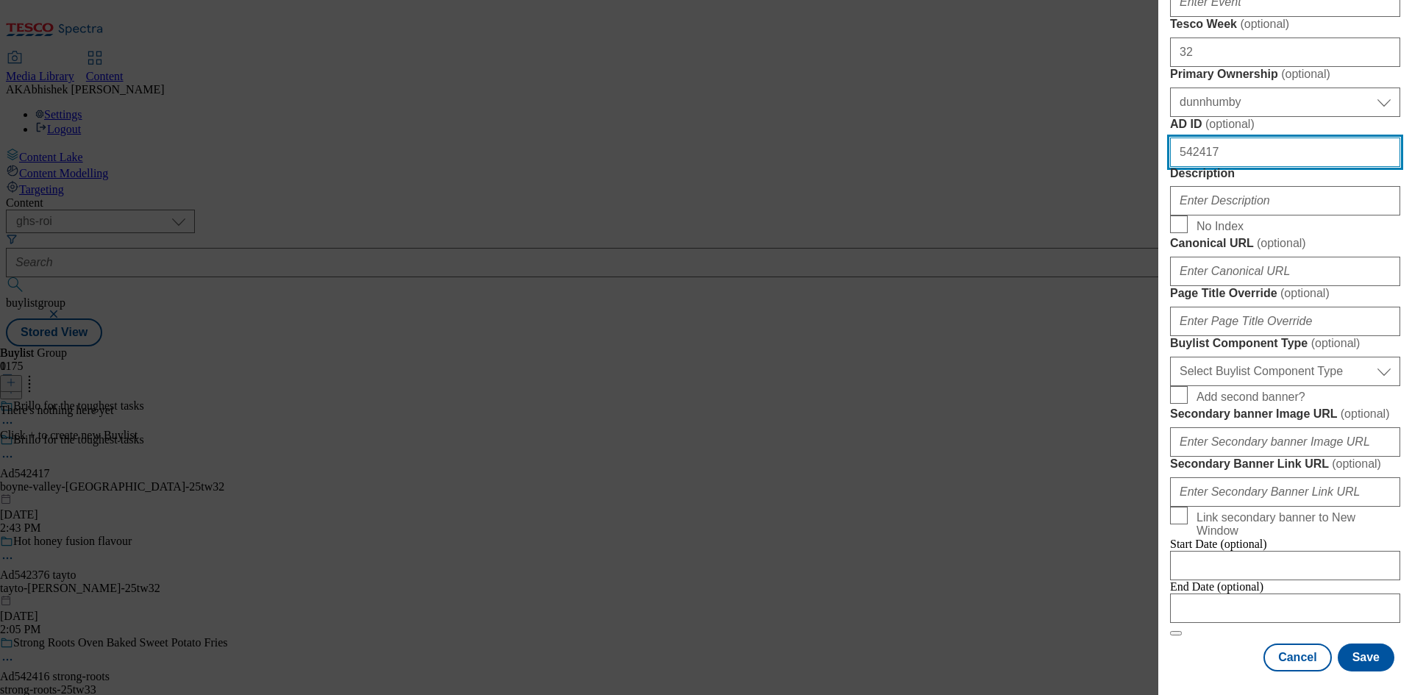
scroll to position [662, 0]
type input "542417"
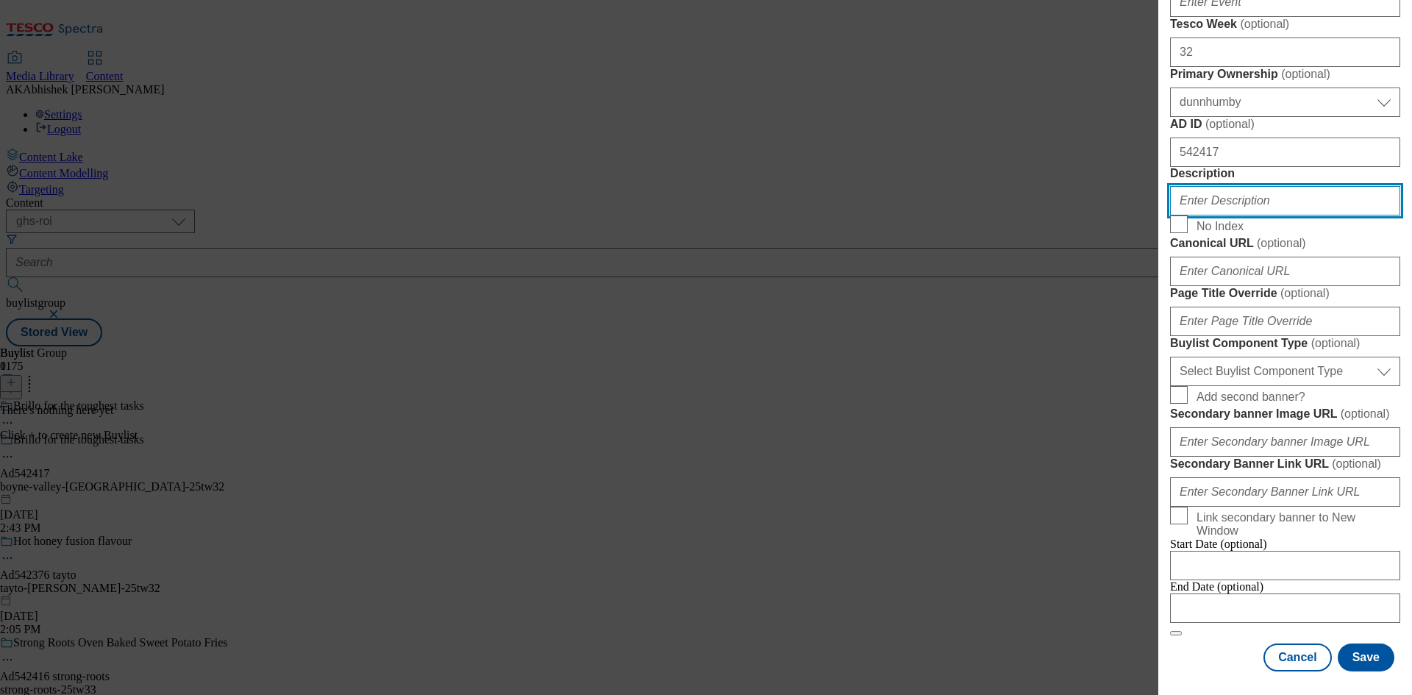
click at [1218, 215] on input "Description" at bounding box center [1285, 200] width 230 height 29
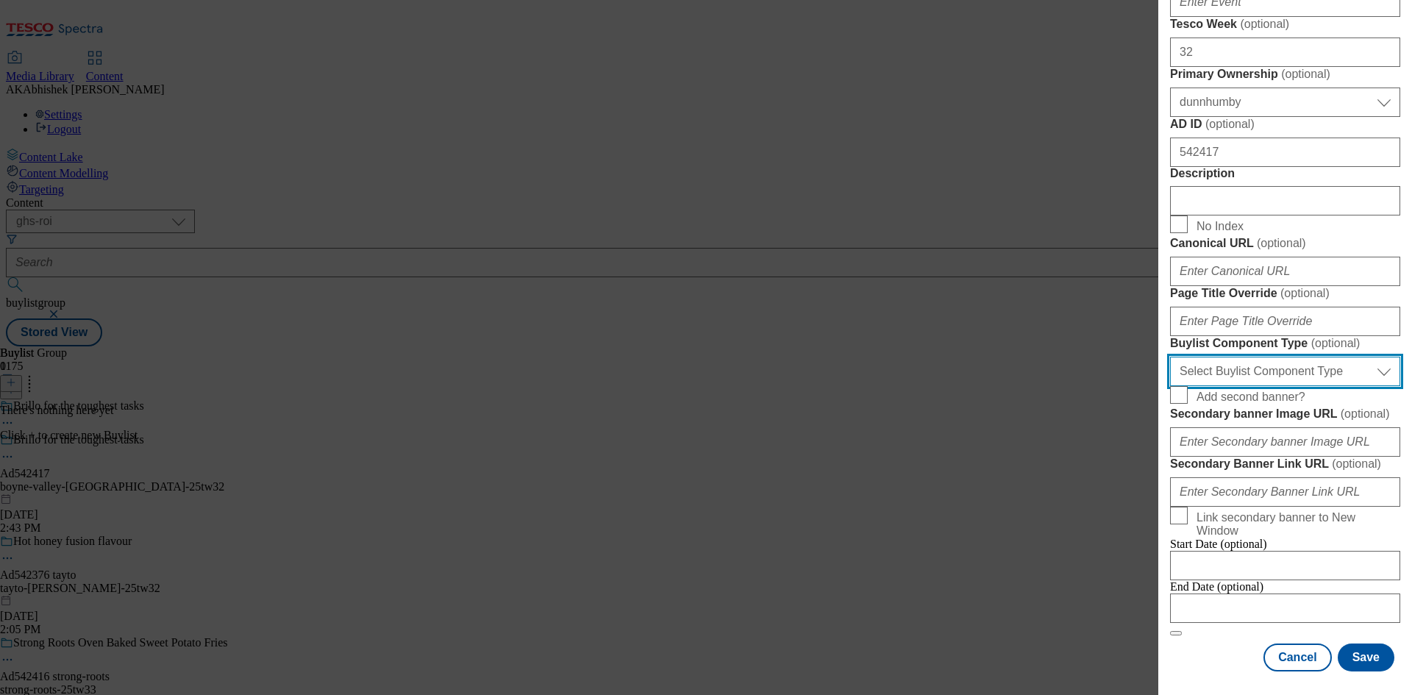
click at [1313, 362] on select "Select Buylist Component Type Banner Competition Header Meal" at bounding box center [1285, 371] width 230 height 29
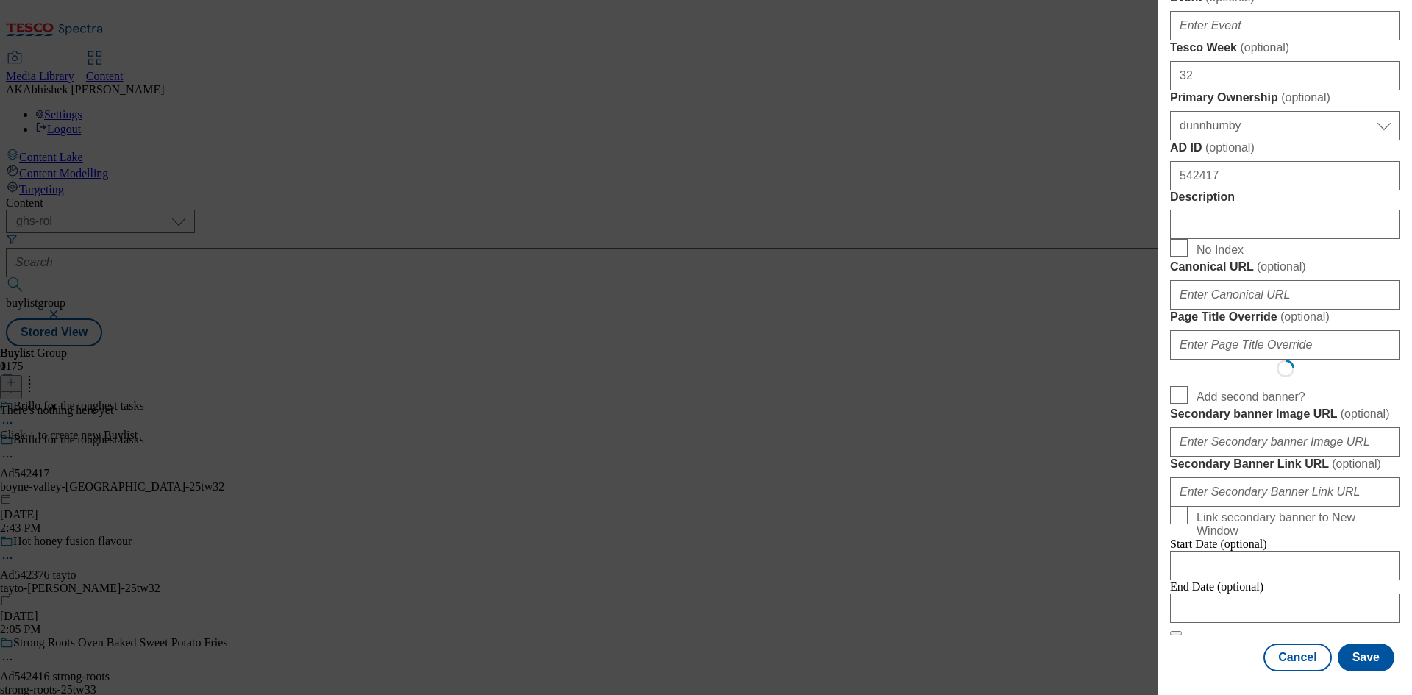
select select "Banner"
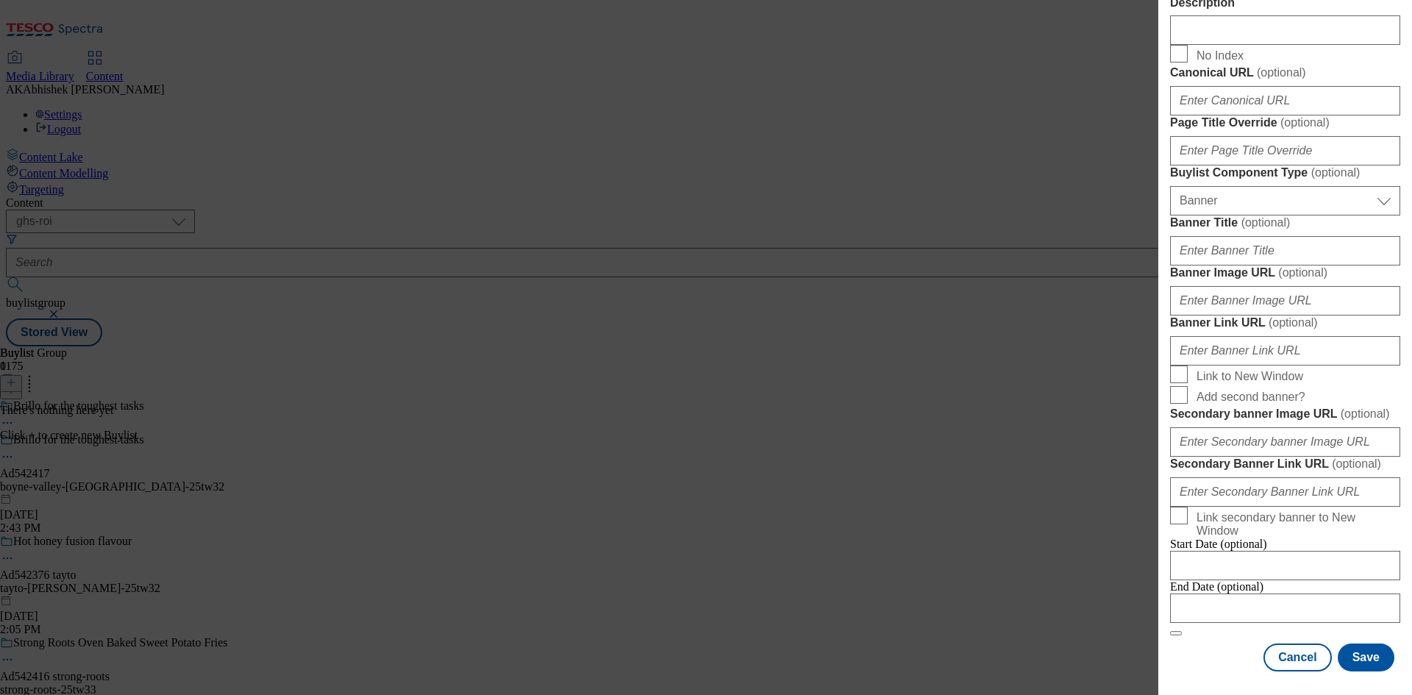
scroll to position [1289, 0]
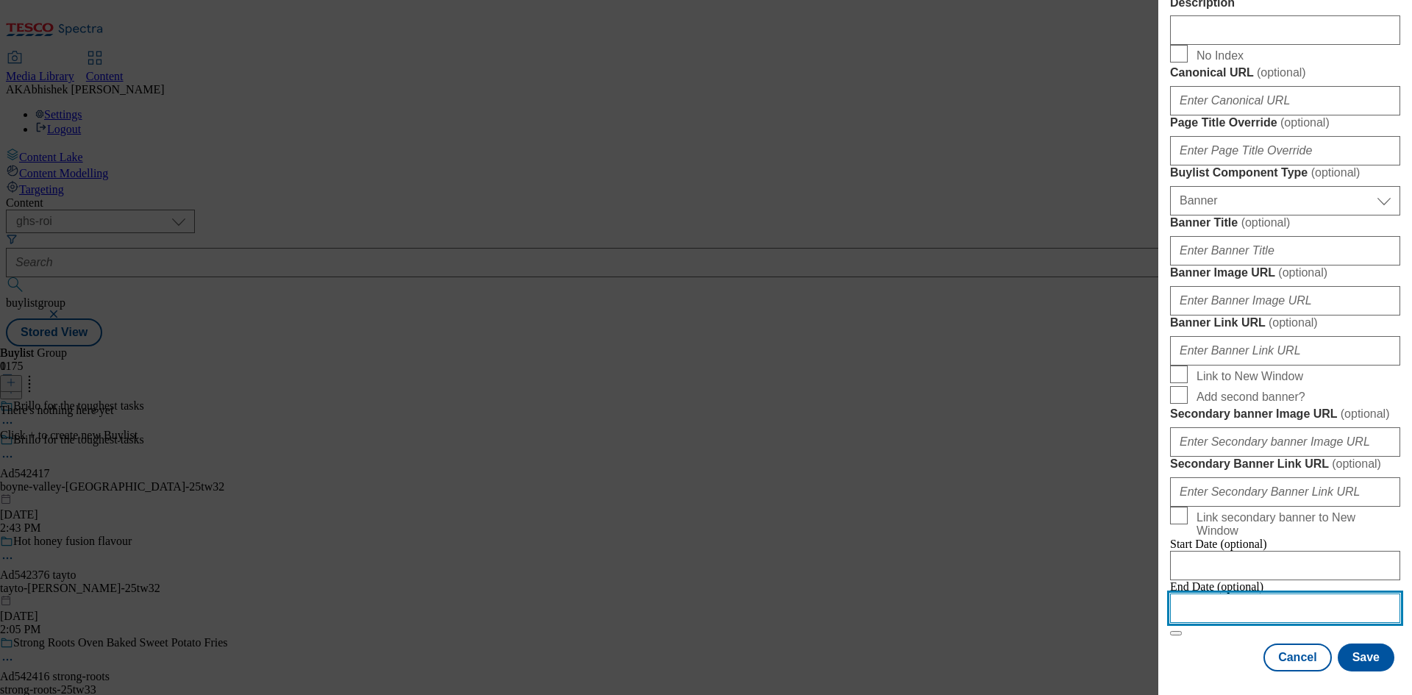
click at [1350, 595] on input "Modal" at bounding box center [1285, 607] width 230 height 29
select select "2025"
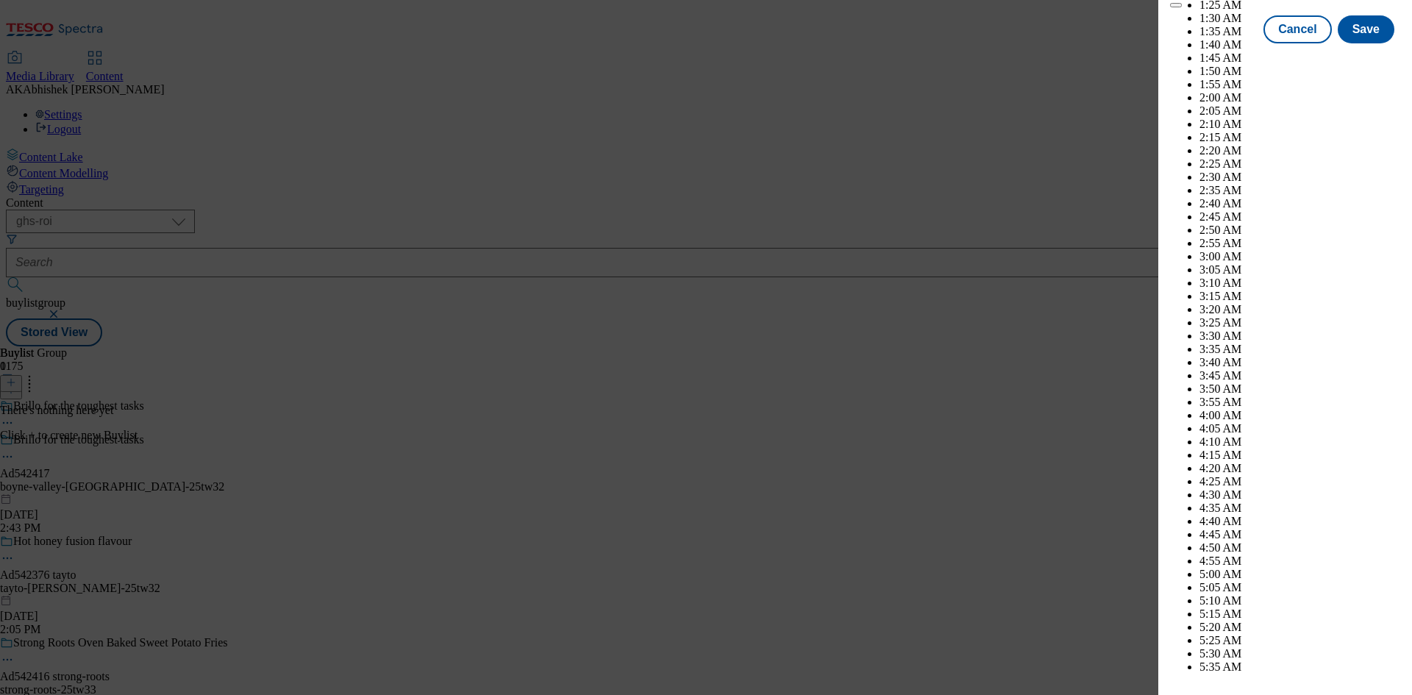
scroll to position [4777, 0]
select select "December"
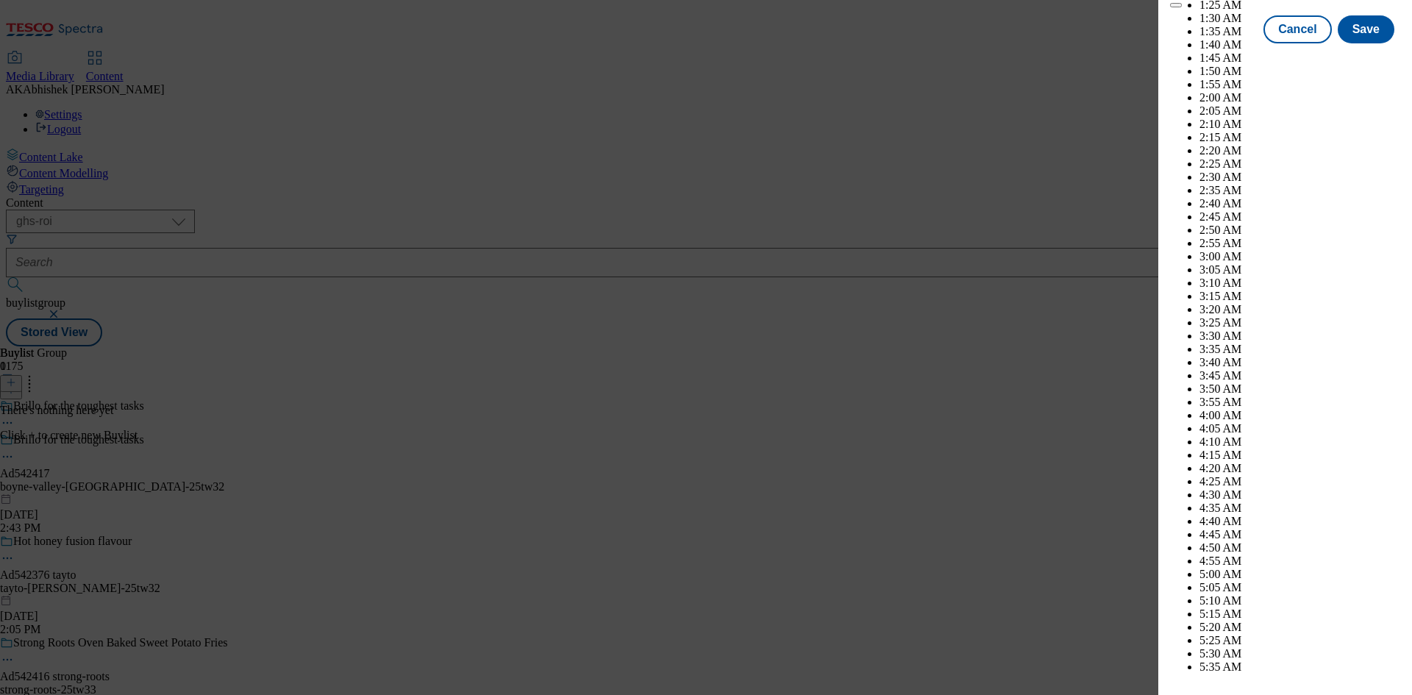
select select "2026"
select select "January"
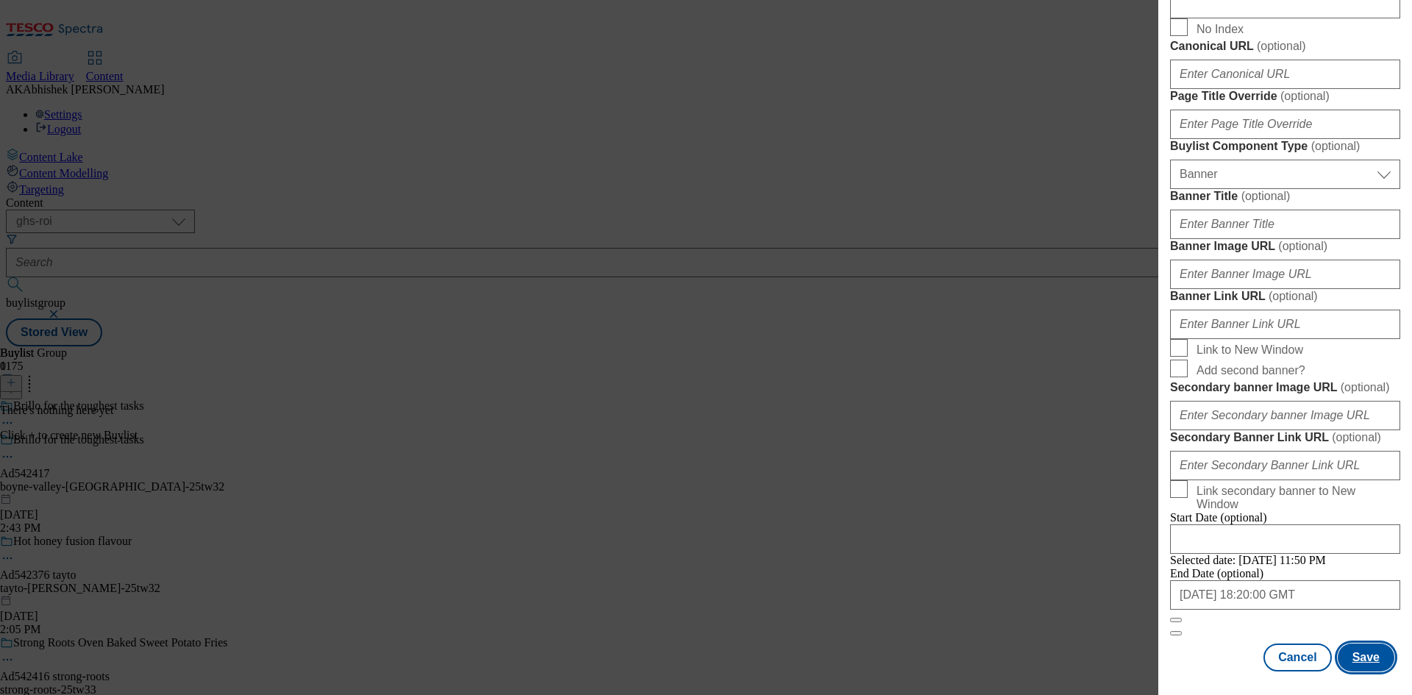
click at [1338, 660] on button "Save" at bounding box center [1366, 657] width 57 height 28
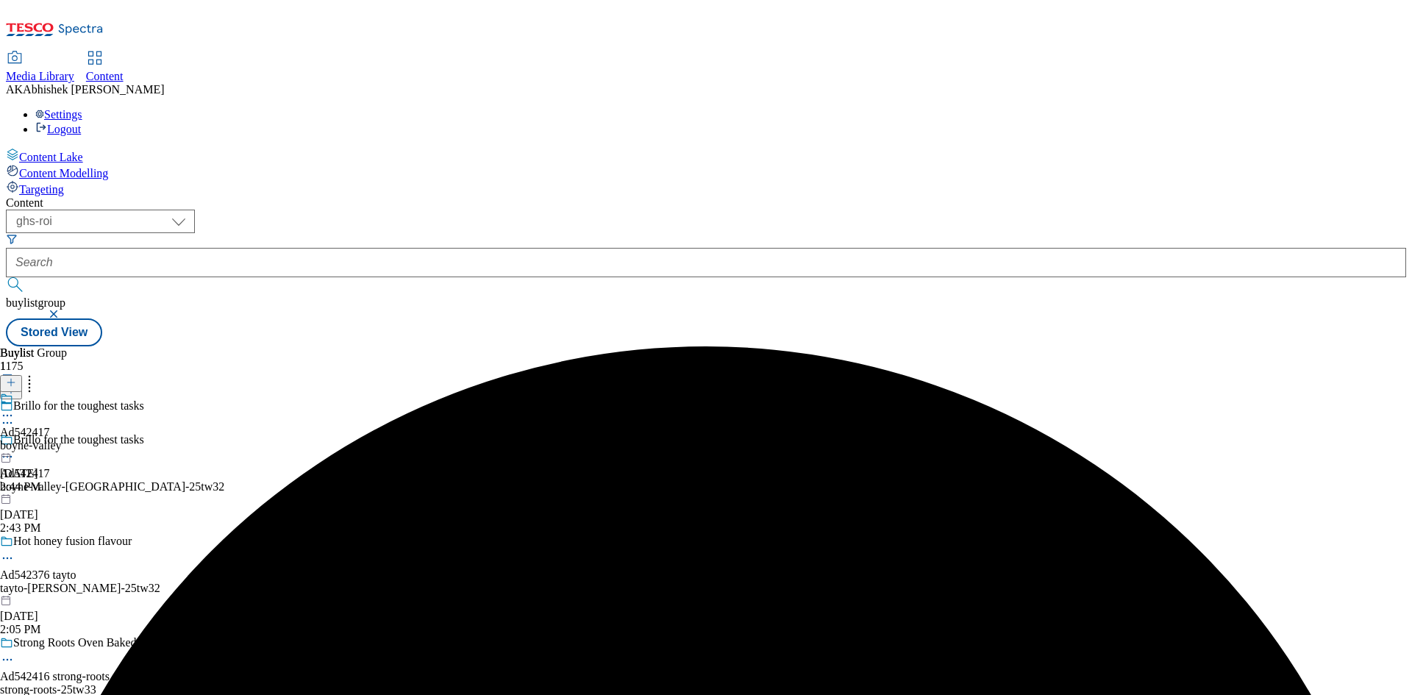
click at [62, 439] on div "boyne-valley" at bounding box center [31, 445] width 62 height 13
click at [16, 377] on icon at bounding box center [11, 382] width 10 height 10
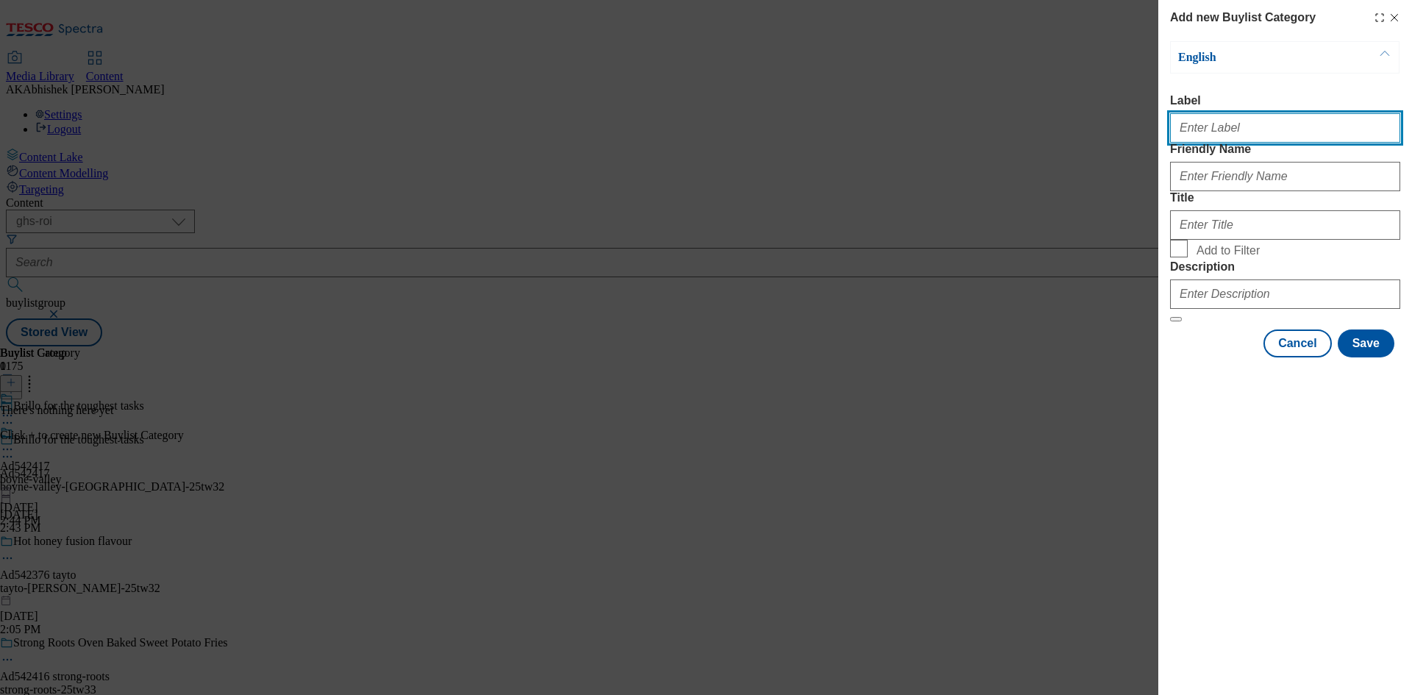
drag, startPoint x: 1199, startPoint y: 128, endPoint x: 1207, endPoint y: 129, distance: 7.4
click at [1199, 128] on input "Label" at bounding box center [1285, 127] width 230 height 29
paste input "542417"
type input "Ad542417"
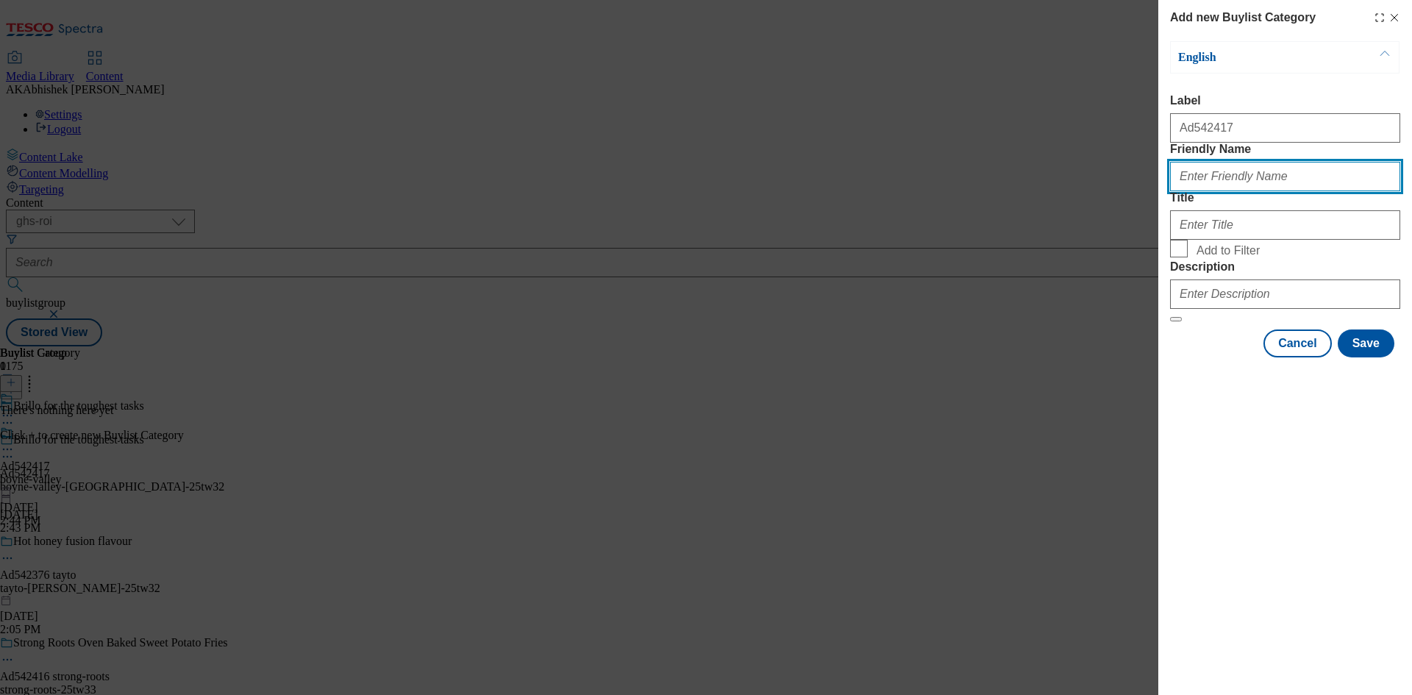
paste input "boyne-valley-brillo"
type input "boyne-valley-brillo"
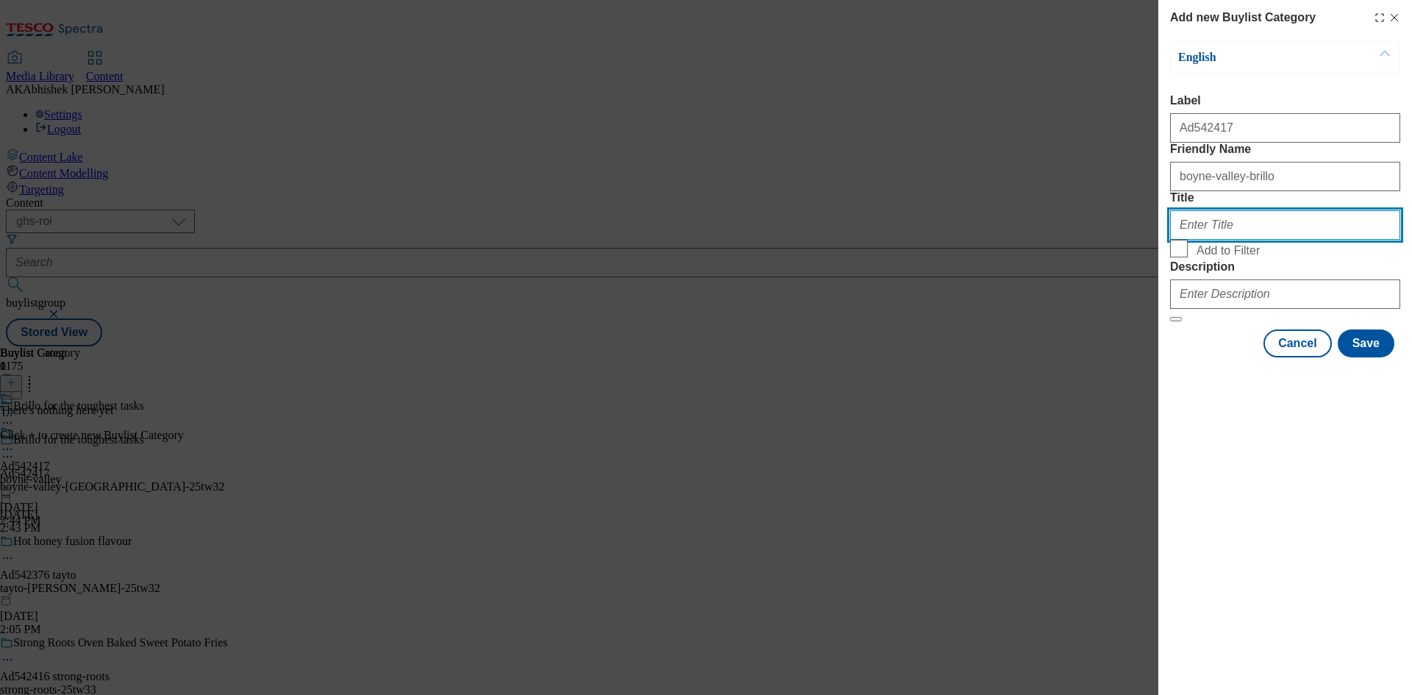
click at [1250, 240] on input "Title" at bounding box center [1285, 224] width 230 height 29
paste input "Boyne Valley"
type input "Boyne Valley"
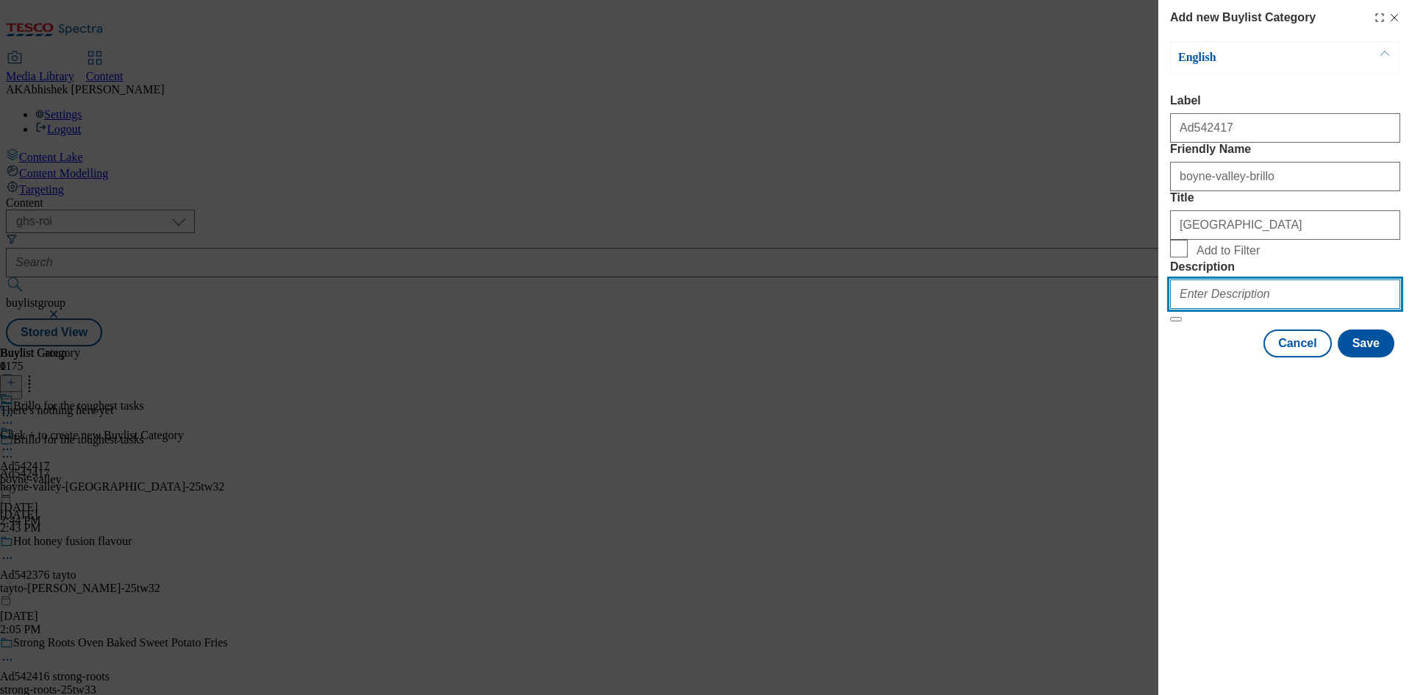
click at [1263, 309] on input "Description" at bounding box center [1285, 293] width 230 height 29
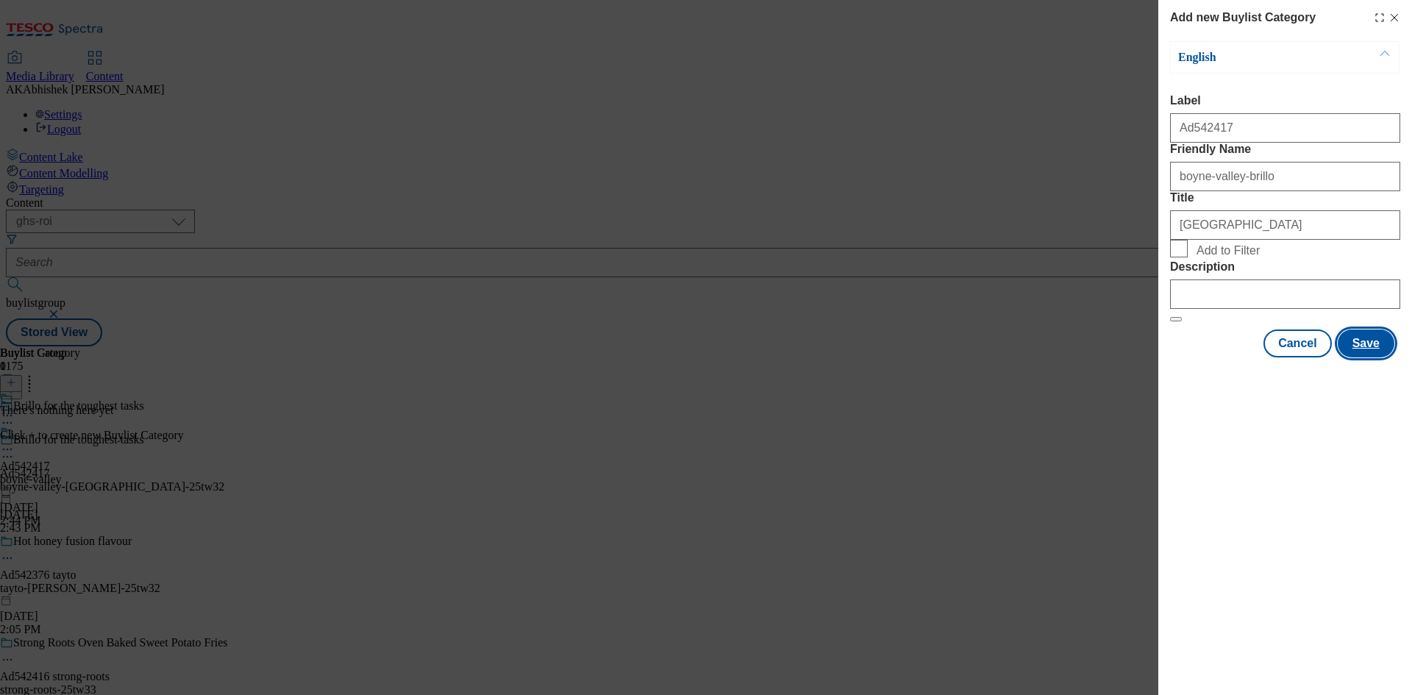
click at [1353, 357] on button "Save" at bounding box center [1366, 343] width 57 height 28
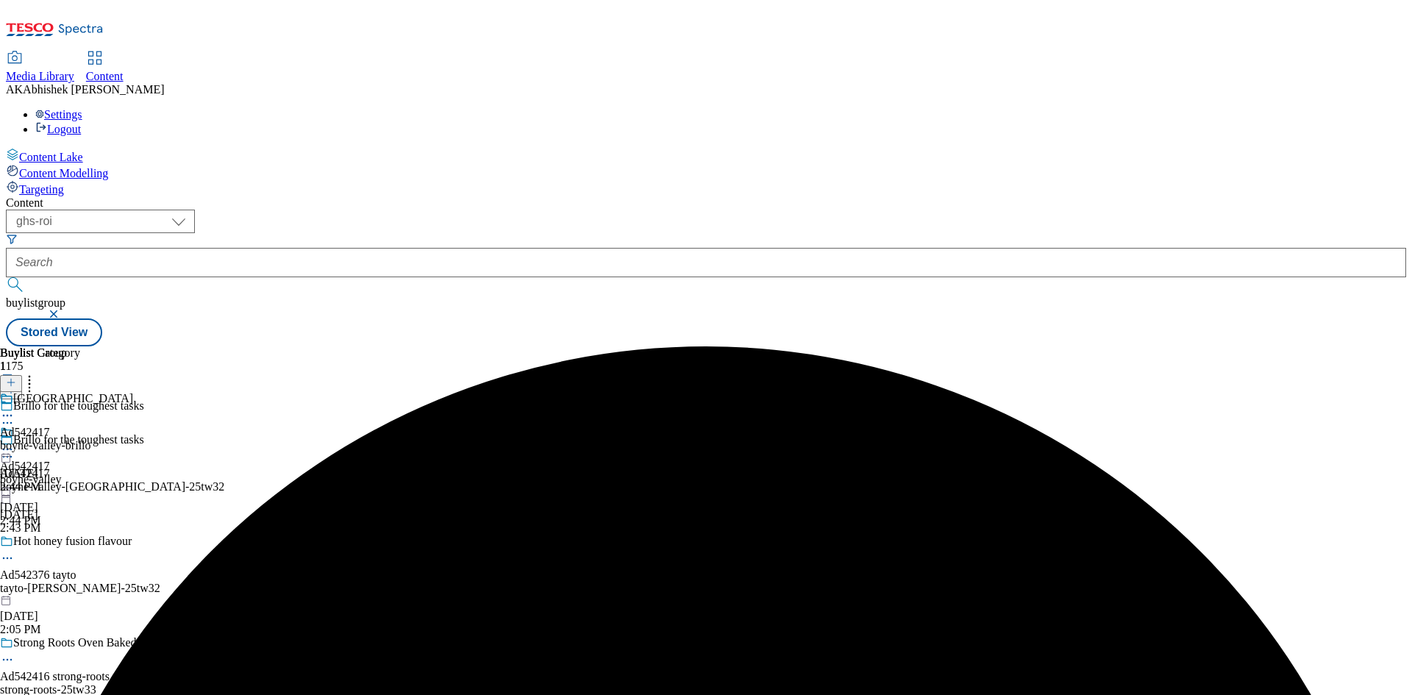
click at [133, 439] on div "boyne-valley-brillo" at bounding box center [66, 445] width 133 height 13
click at [16, 377] on icon at bounding box center [11, 382] width 10 height 10
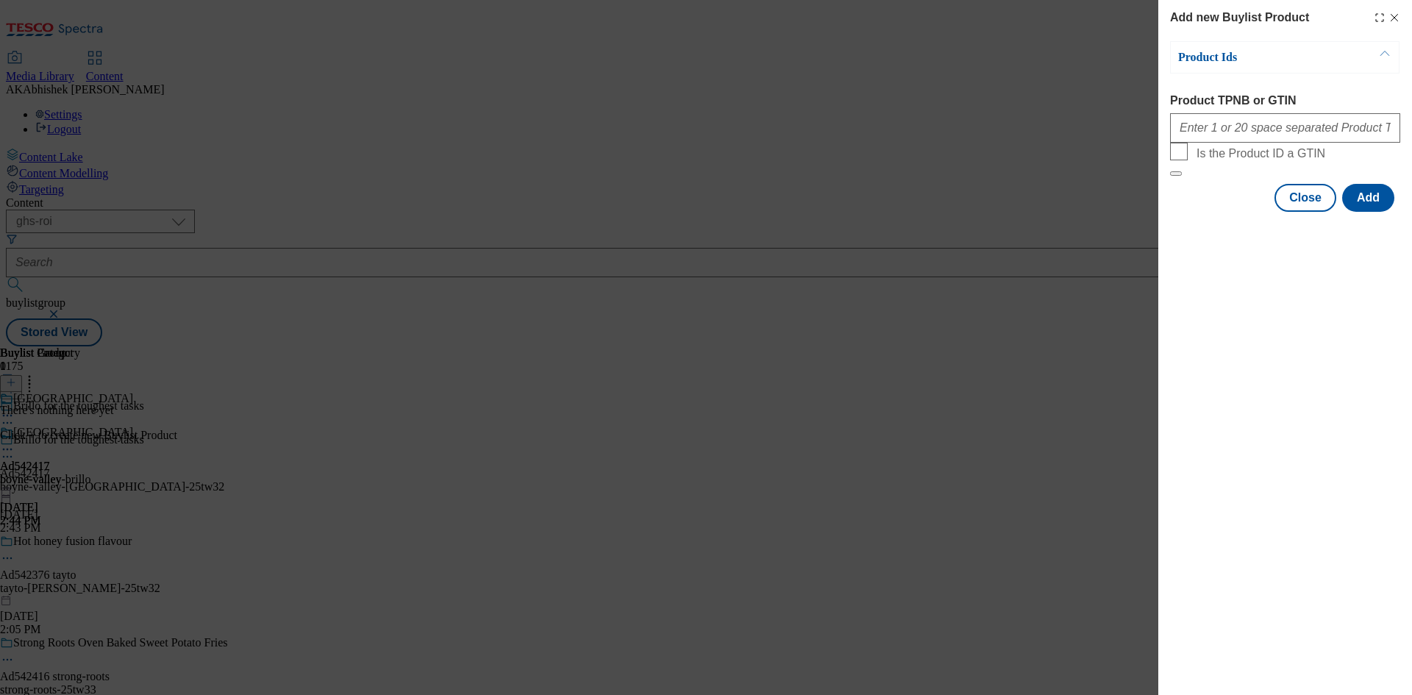
drag, startPoint x: 1190, startPoint y: 98, endPoint x: 1207, endPoint y: 117, distance: 25.5
click at [1191, 99] on label "Product TPNB or GTIN" at bounding box center [1285, 100] width 230 height 13
click at [1208, 121] on input "Product TPNB or GTIN" at bounding box center [1285, 127] width 230 height 29
paste input "96633730"
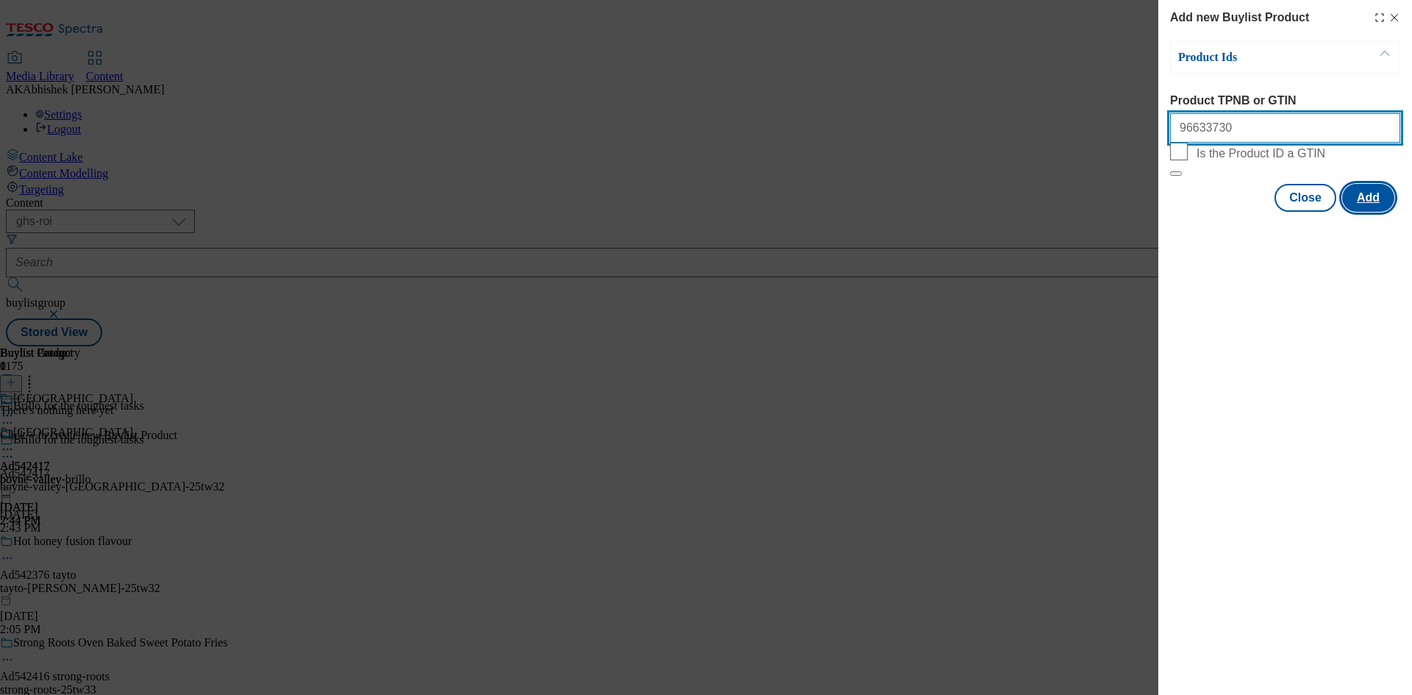
type input "96633730"
click at [1372, 212] on button "Add" at bounding box center [1368, 198] width 52 height 28
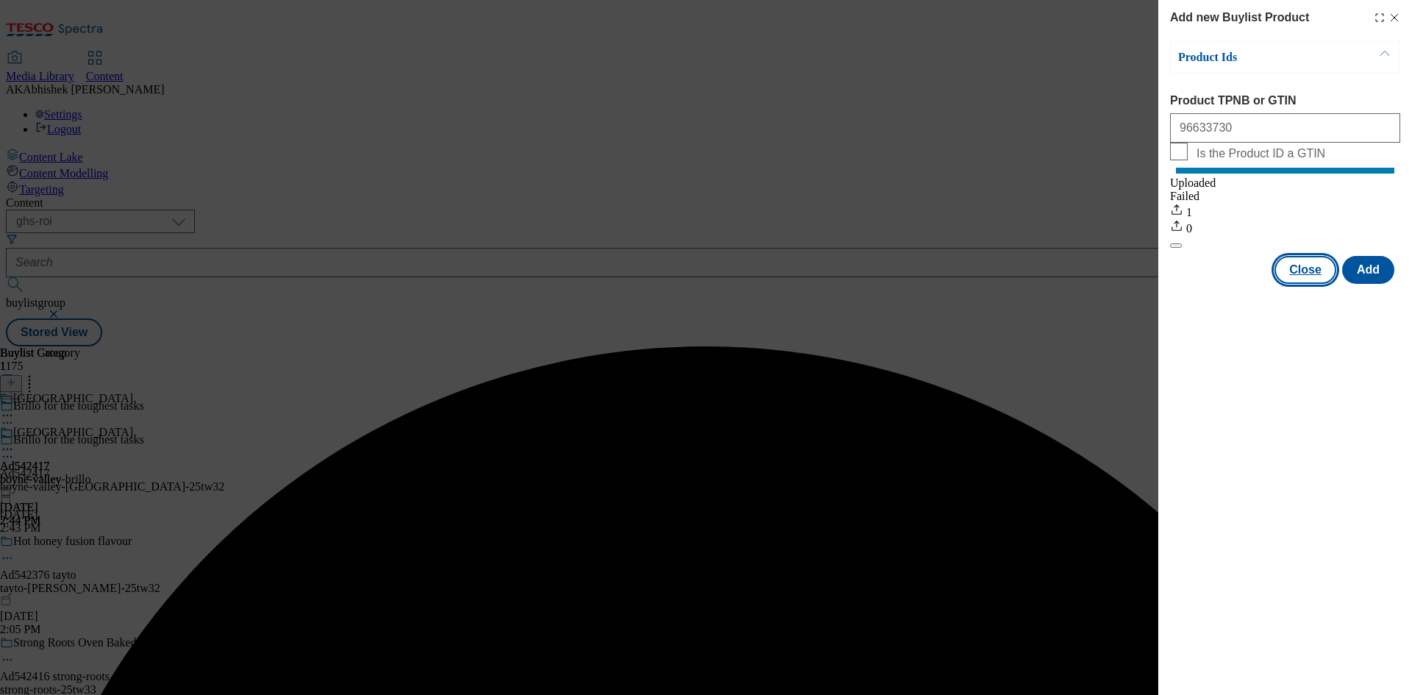
click at [1307, 284] on button "Close" at bounding box center [1305, 270] width 62 height 28
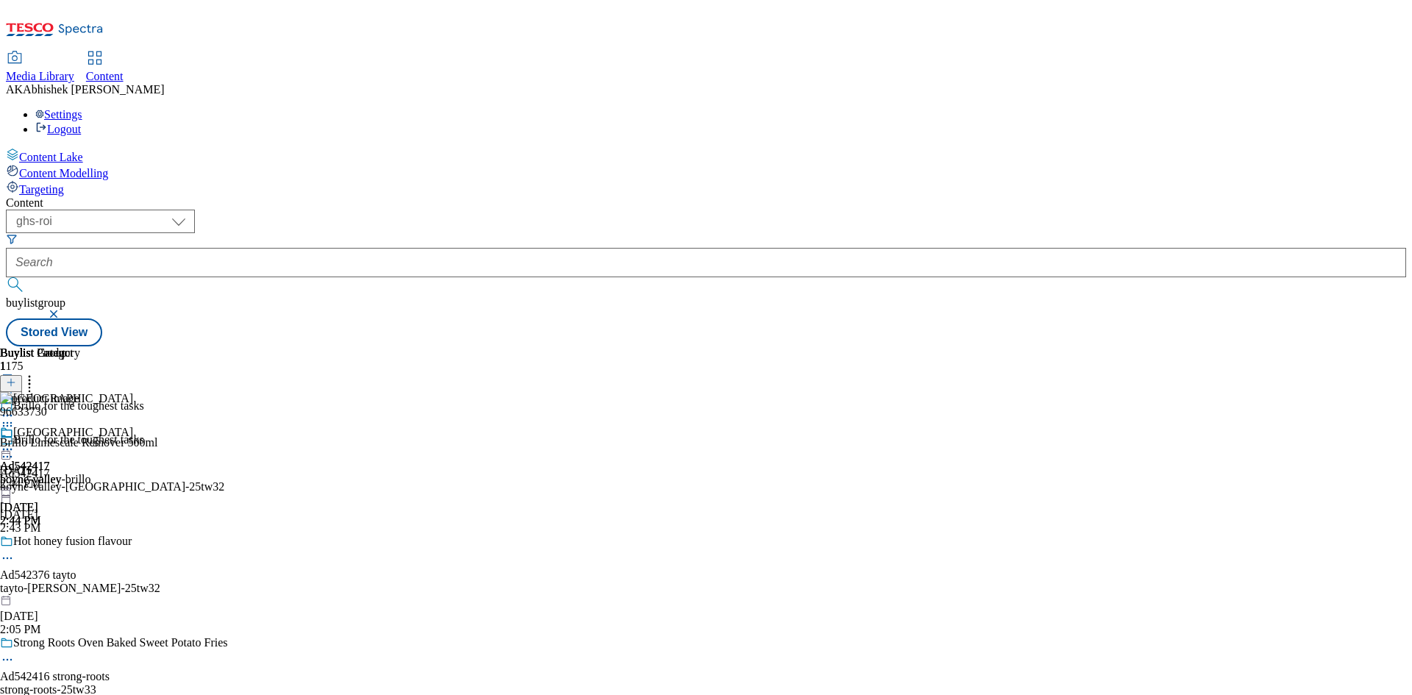
click at [15, 442] on icon at bounding box center [7, 449] width 15 height 15
click at [80, 543] on span "Preview" at bounding box center [63, 548] width 35 height 11
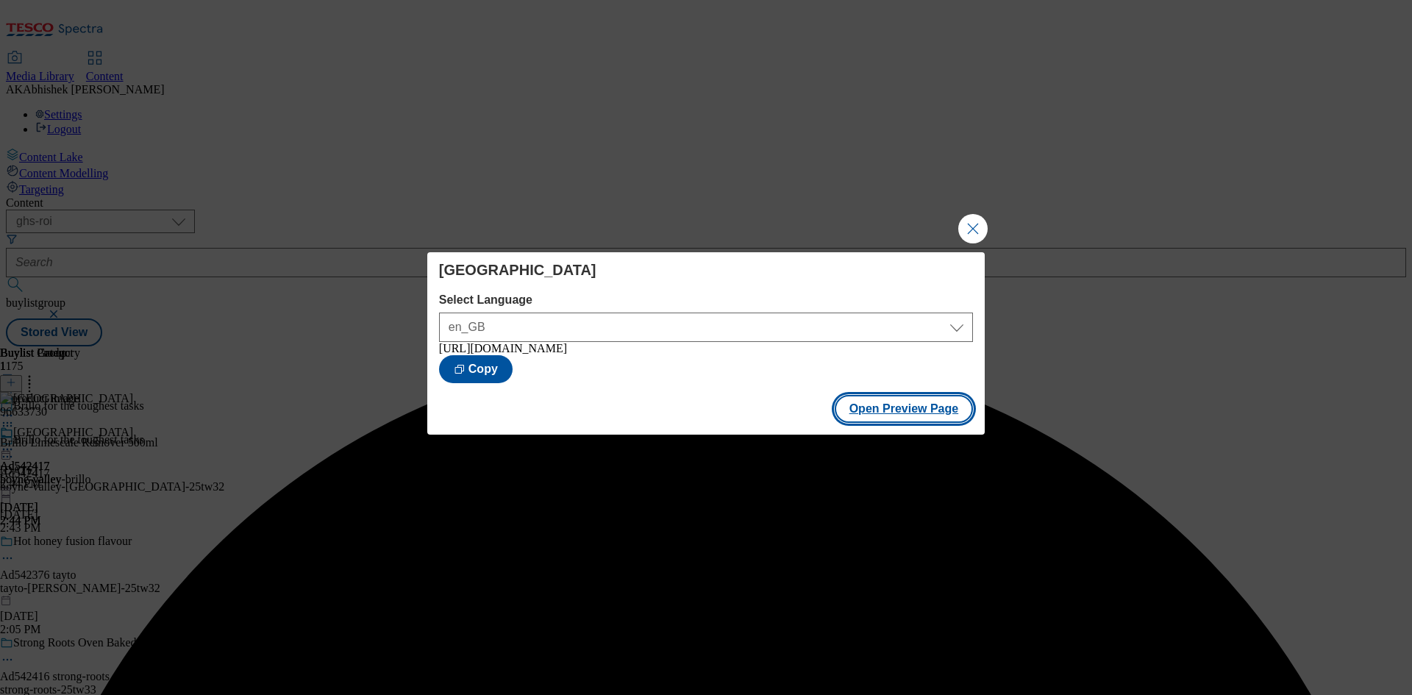
click at [905, 404] on button "Open Preview Page" at bounding box center [904, 409] width 139 height 28
click at [977, 217] on button "Close Modal" at bounding box center [972, 228] width 29 height 29
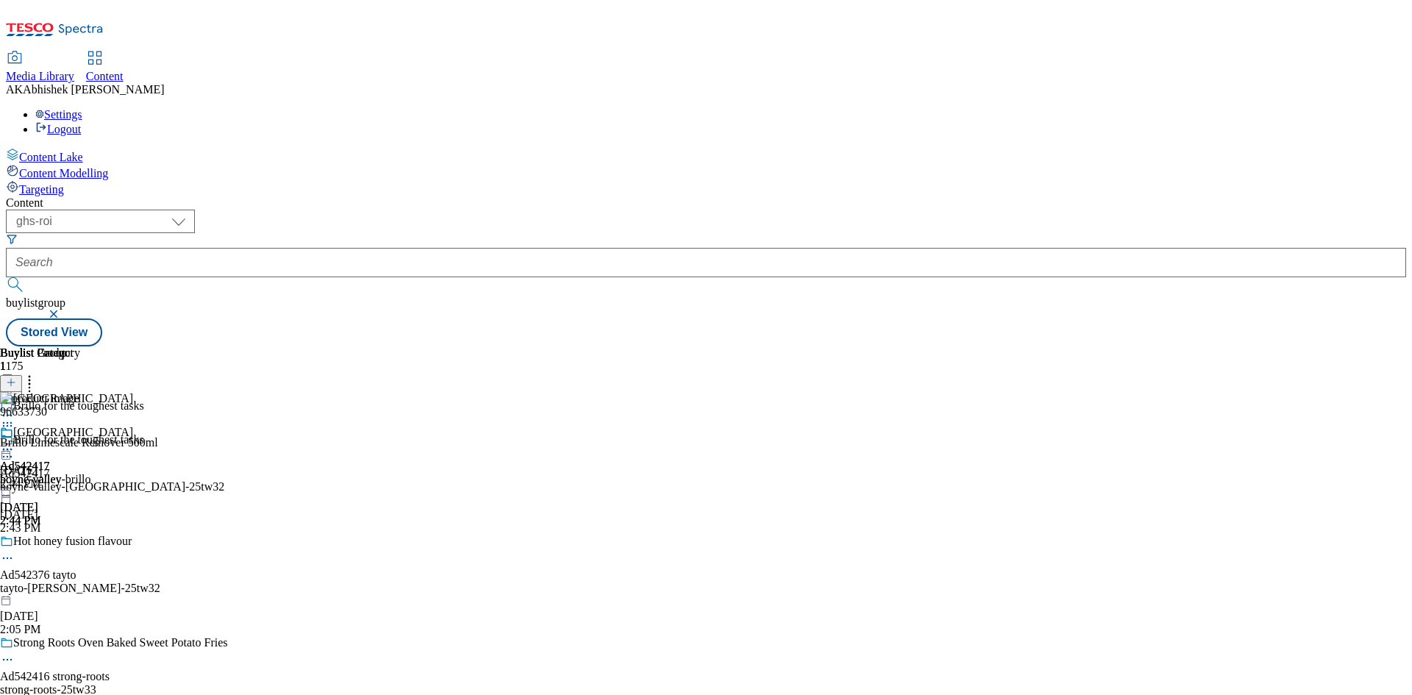
click at [15, 449] on icon at bounding box center [7, 456] width 15 height 15
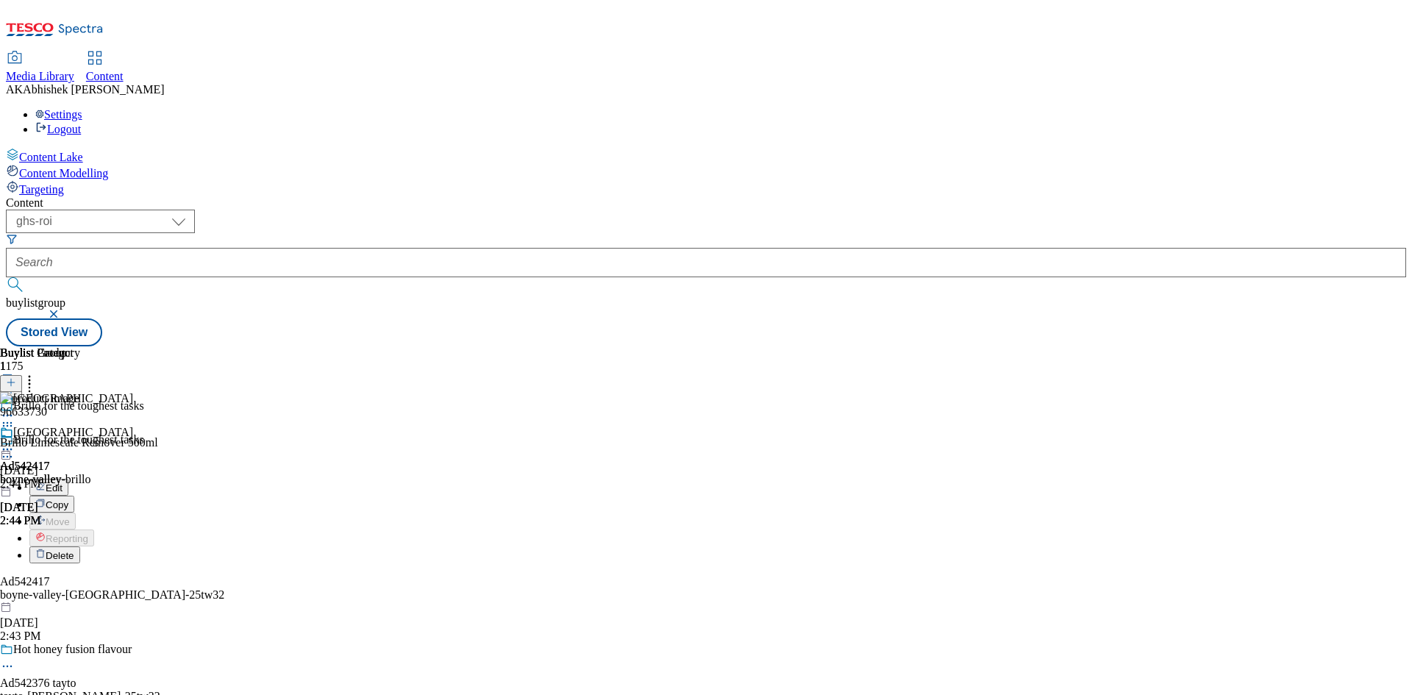
click at [63, 482] on span "Edit" at bounding box center [54, 487] width 17 height 11
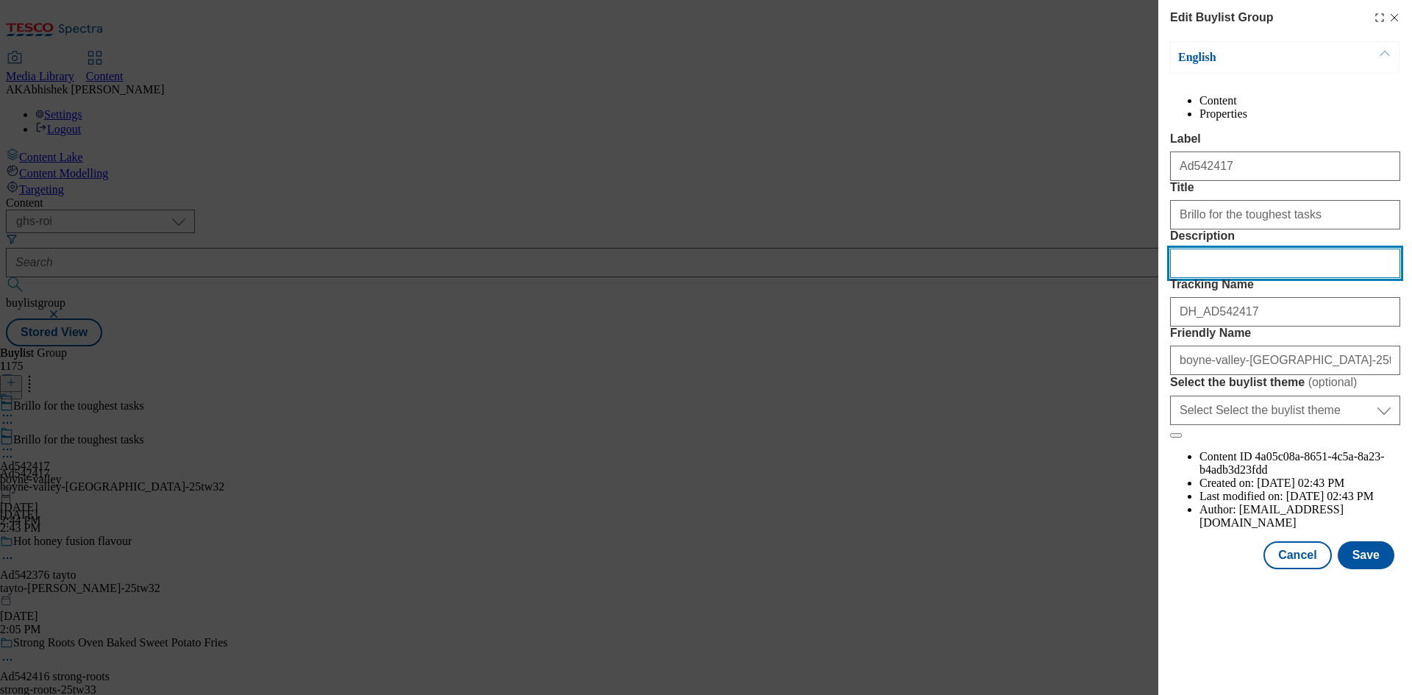
click at [1227, 278] on input "Description" at bounding box center [1285, 263] width 230 height 29
paste input "Brillo Limescale Remover 500ml"
type input "Brillo Limescale Remover 500ml"
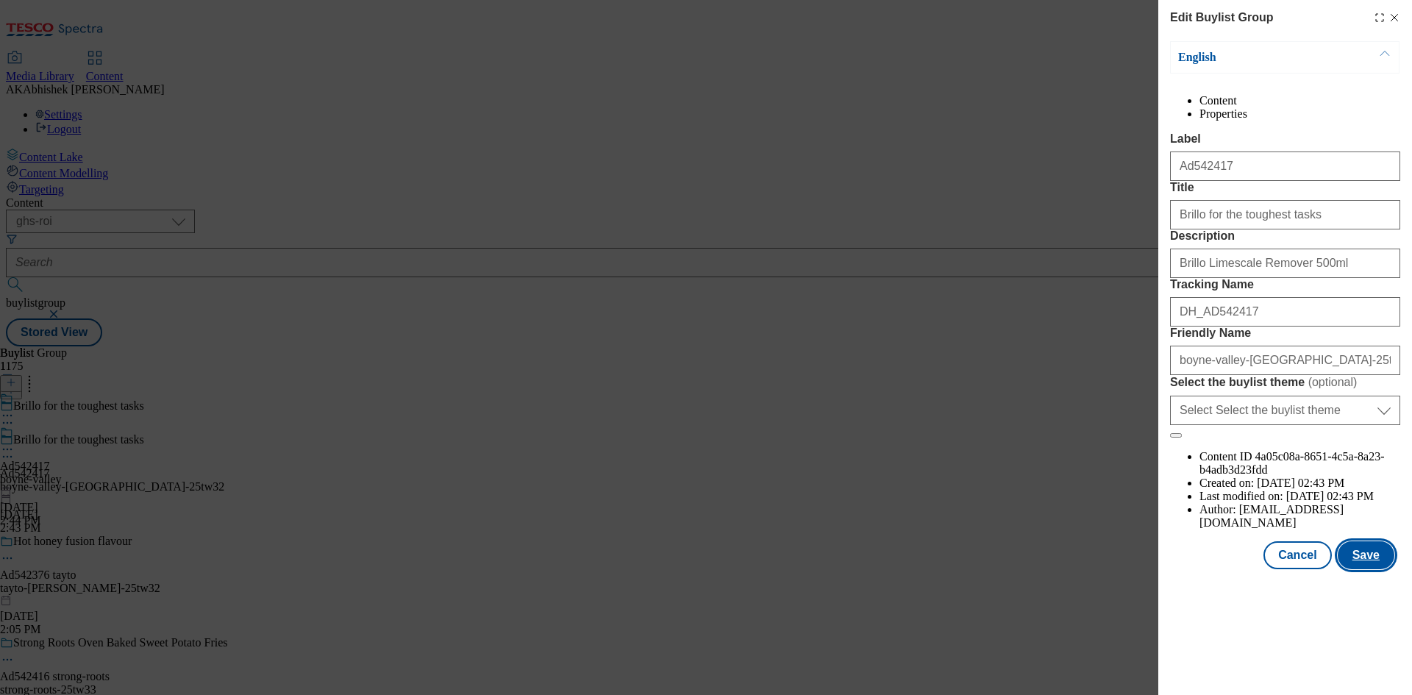
click at [1365, 569] on button "Save" at bounding box center [1366, 555] width 57 height 28
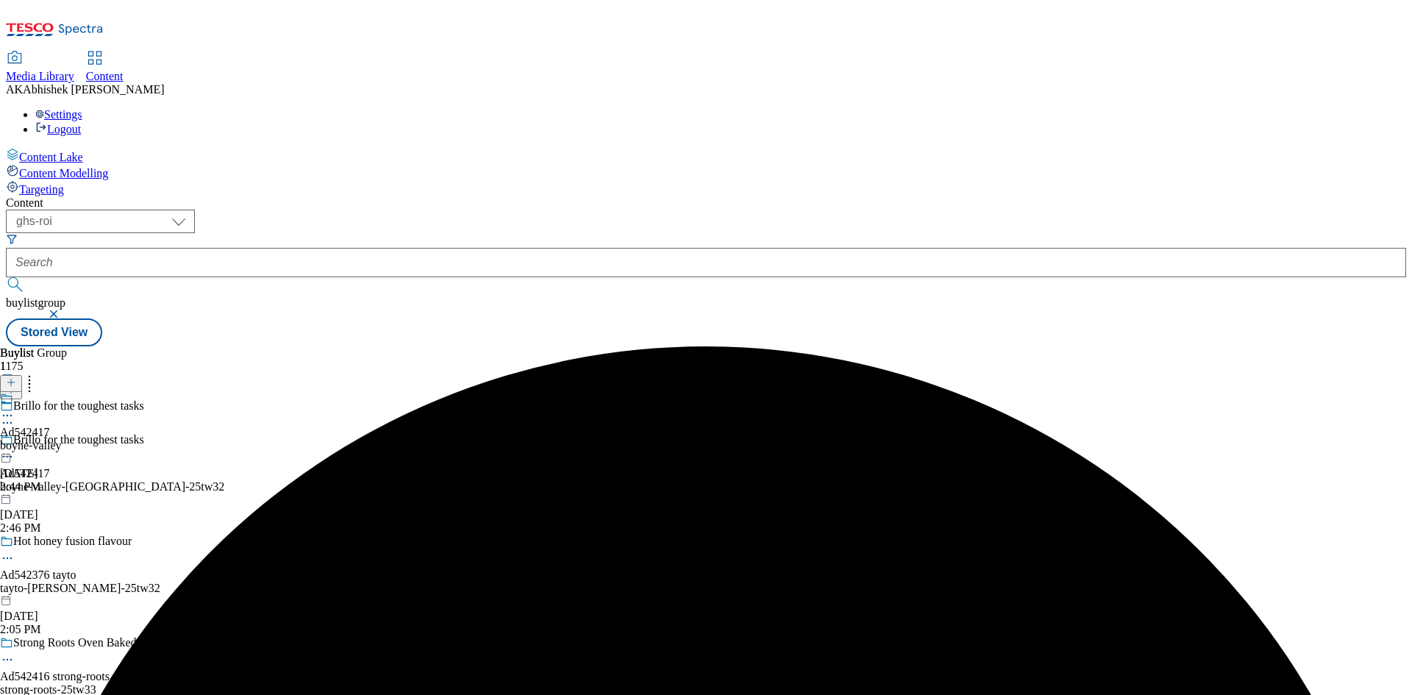
click at [15, 408] on icon at bounding box center [7, 415] width 15 height 15
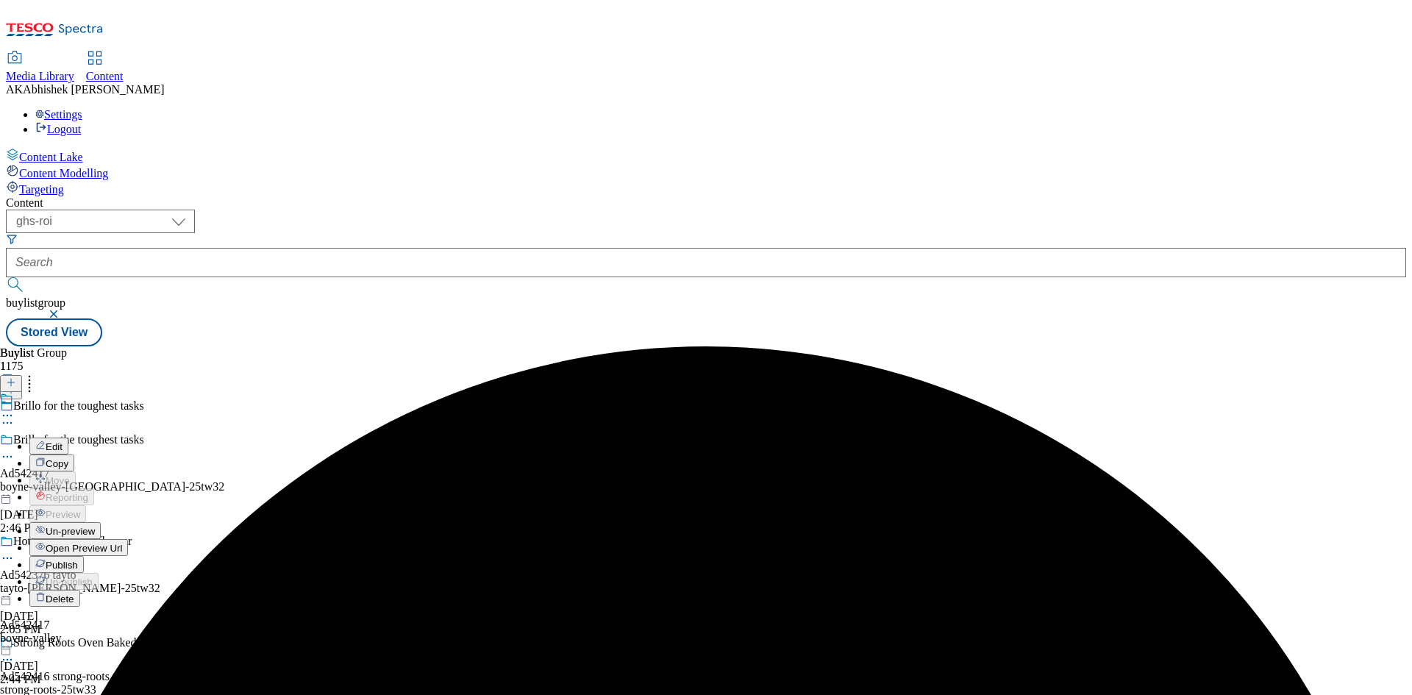
click at [63, 441] on span "Edit" at bounding box center [54, 446] width 17 height 11
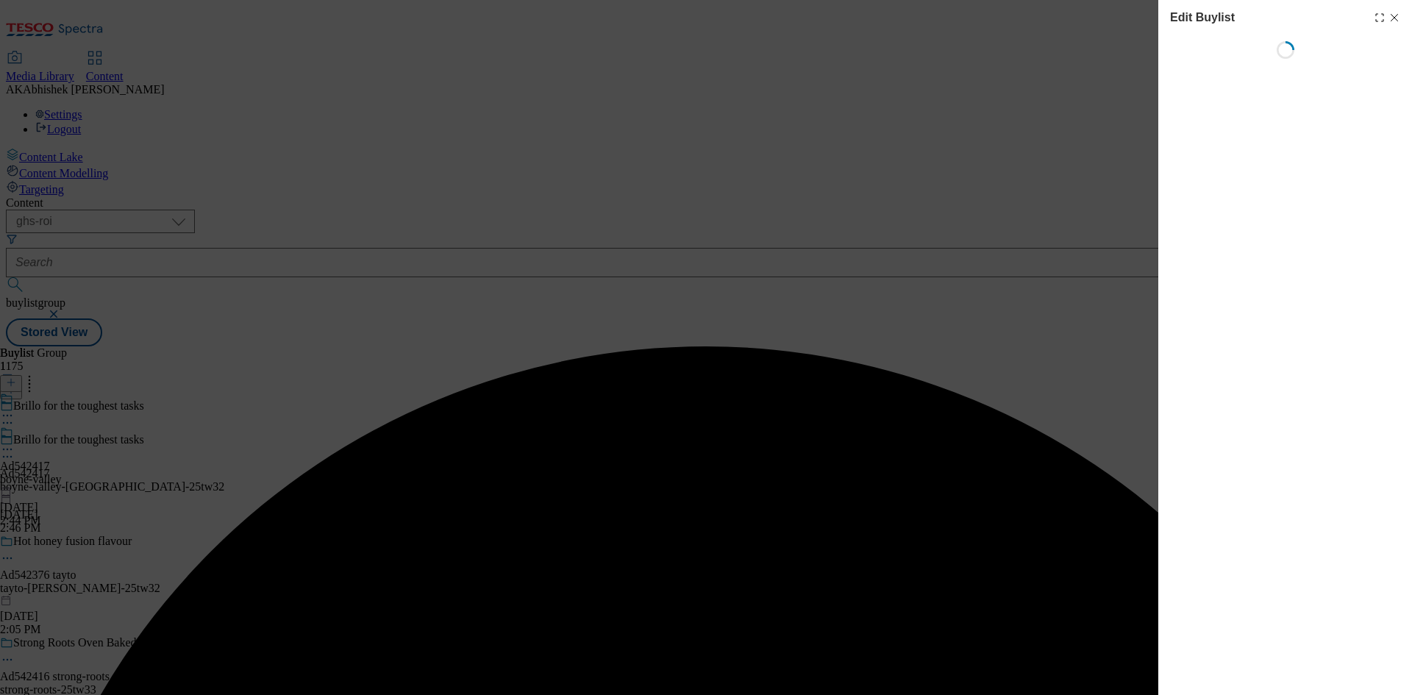
select select "tactical"
select select "supplier funded short term 1-3 weeks"
select select "dunnhumby"
select select "Banner"
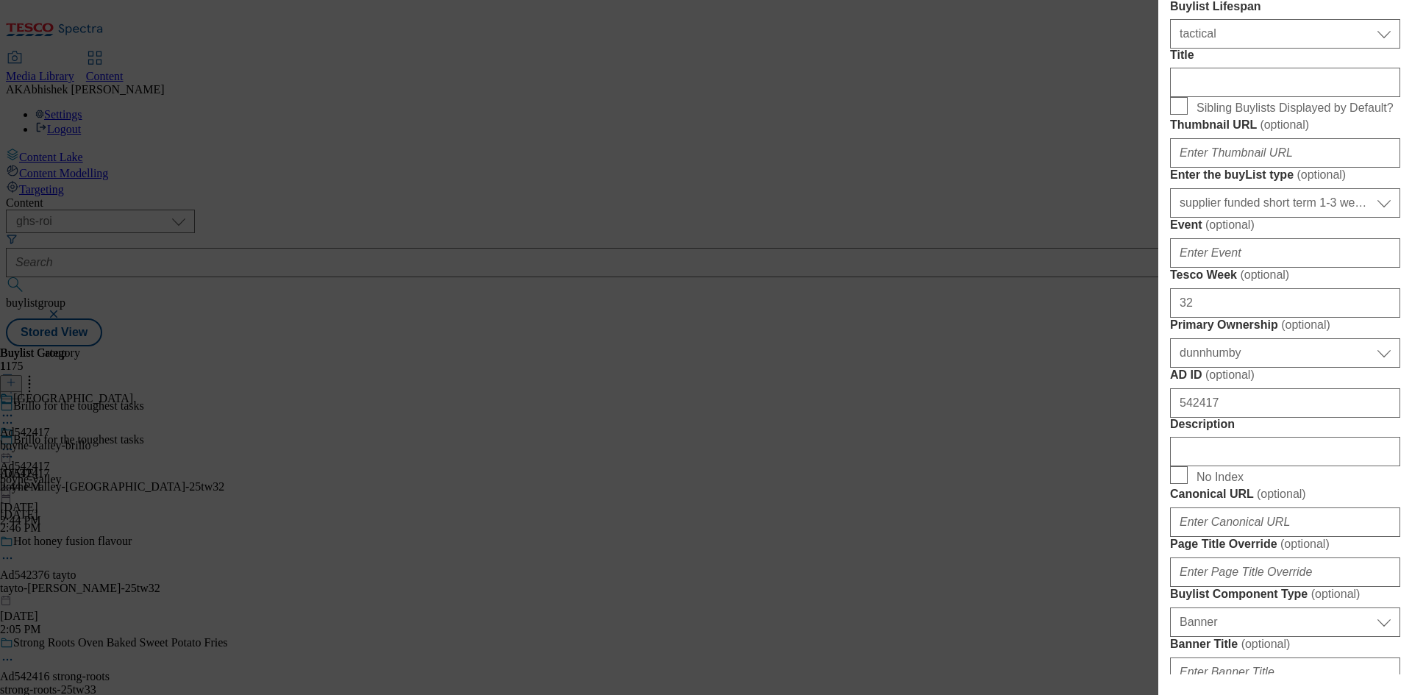
scroll to position [662, 0]
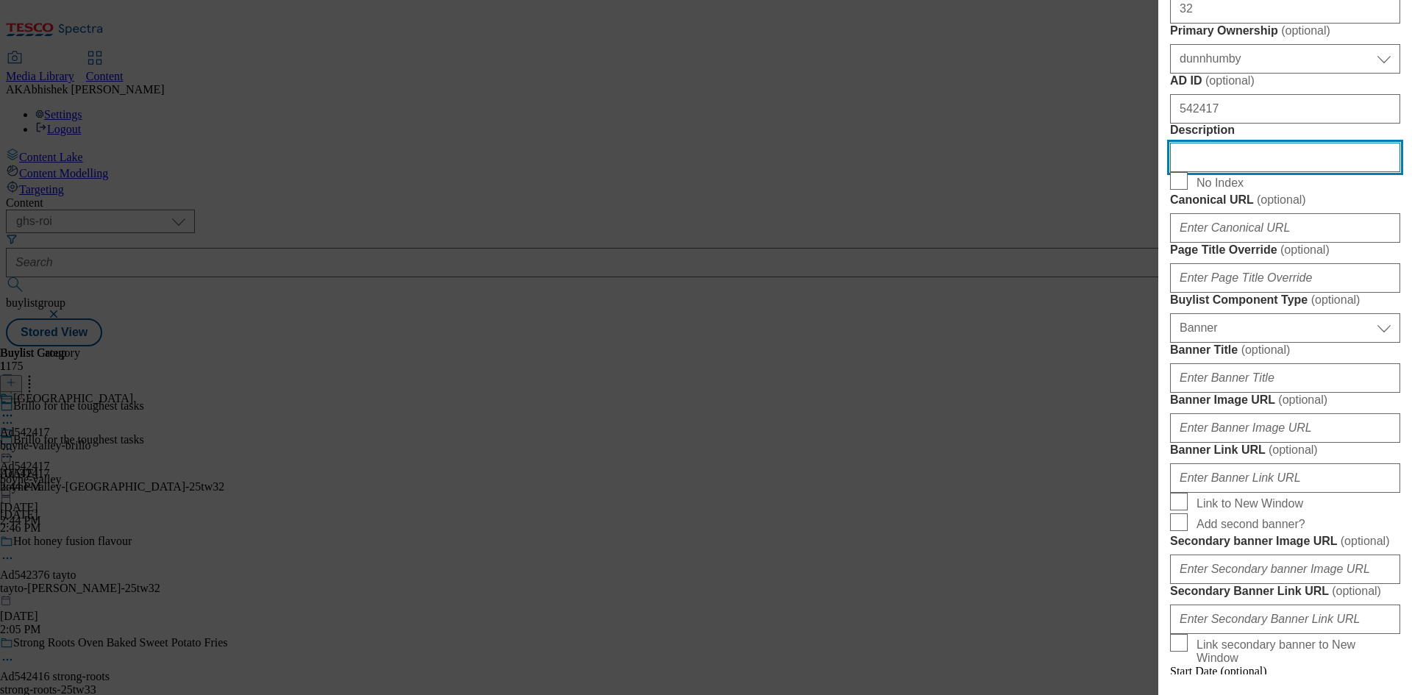
click at [1245, 172] on input "Description" at bounding box center [1285, 157] width 230 height 29
paste input "Brillo Limescale Remover 500ml"
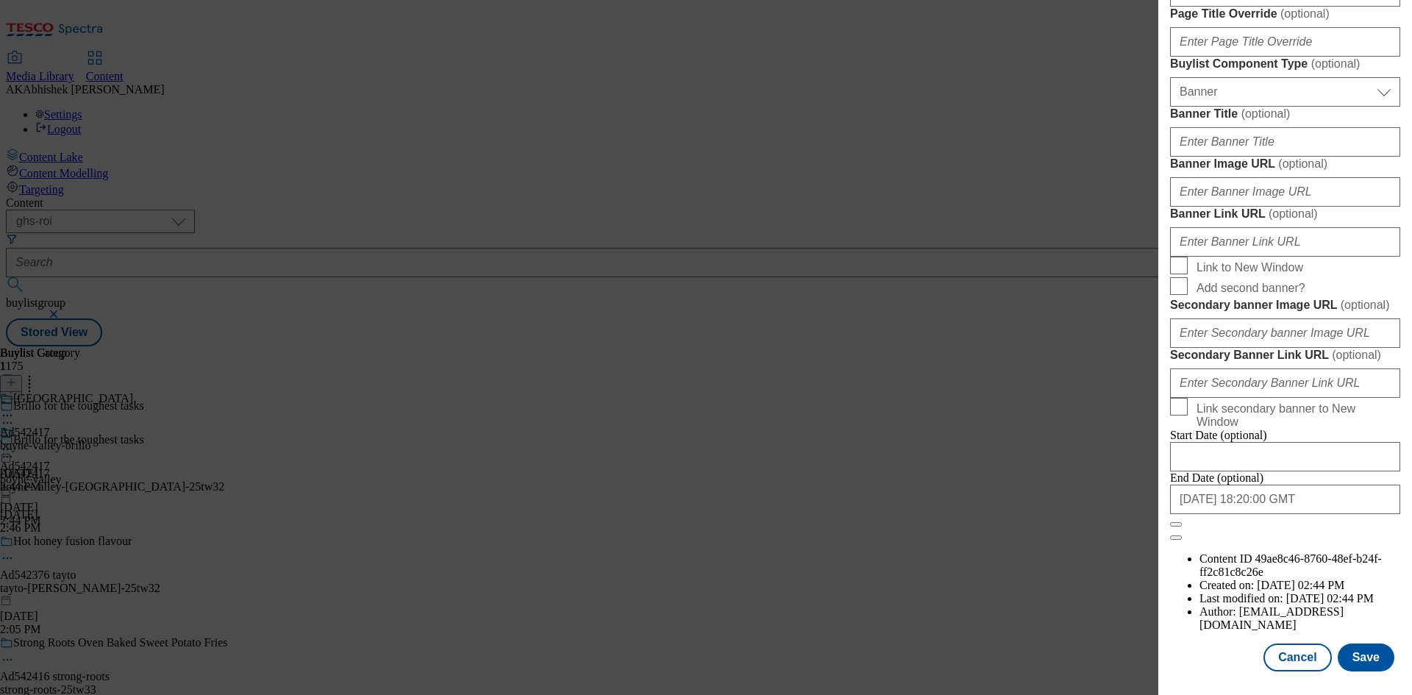
scroll to position [1444, 0]
type input "Brillo Limescale Remover 500ml"
click at [1357, 657] on button "Save" at bounding box center [1366, 657] width 57 height 28
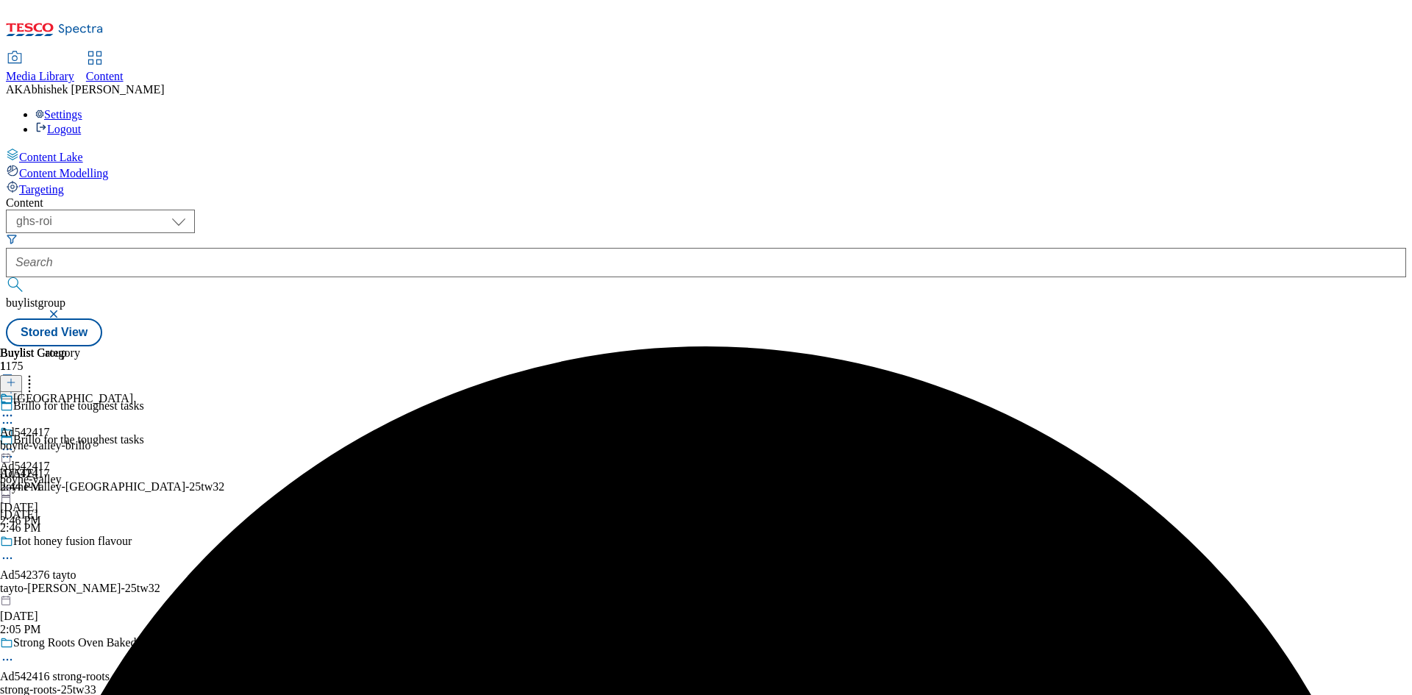
click at [15, 408] on icon at bounding box center [7, 415] width 15 height 15
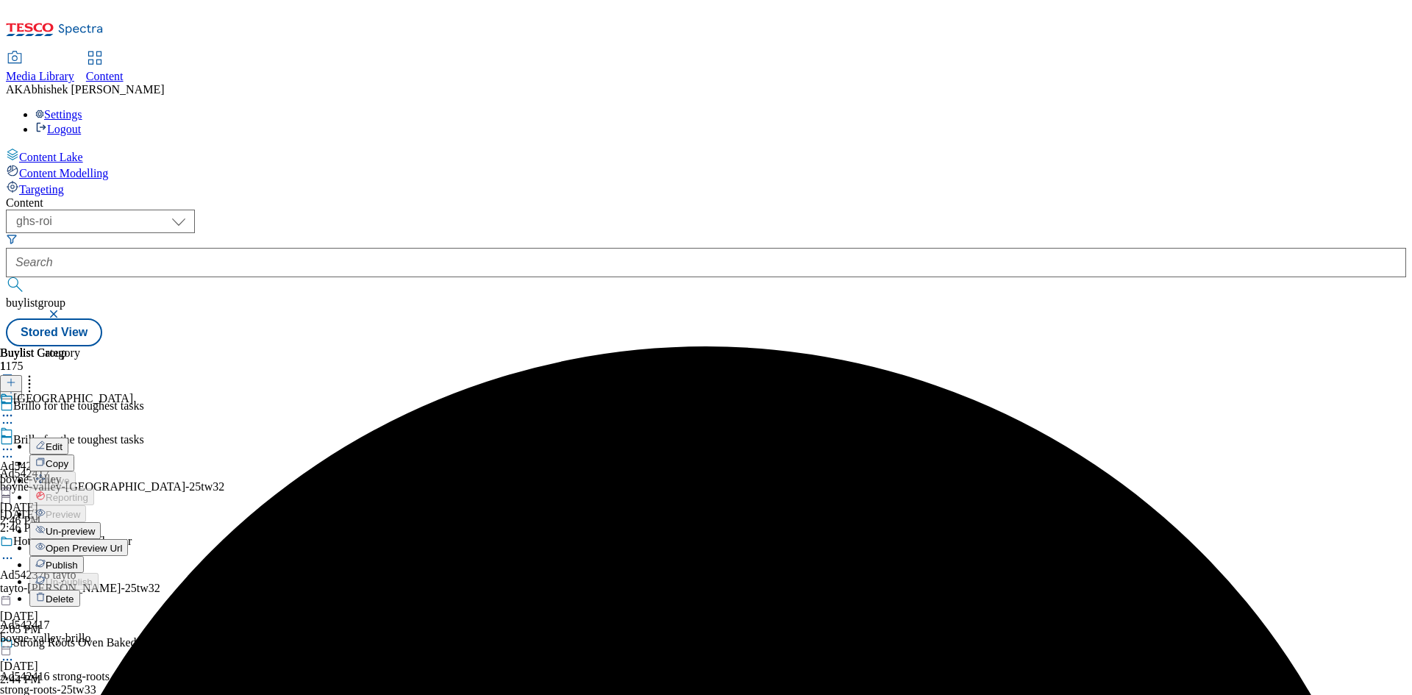
click at [63, 441] on span "Edit" at bounding box center [54, 446] width 17 height 11
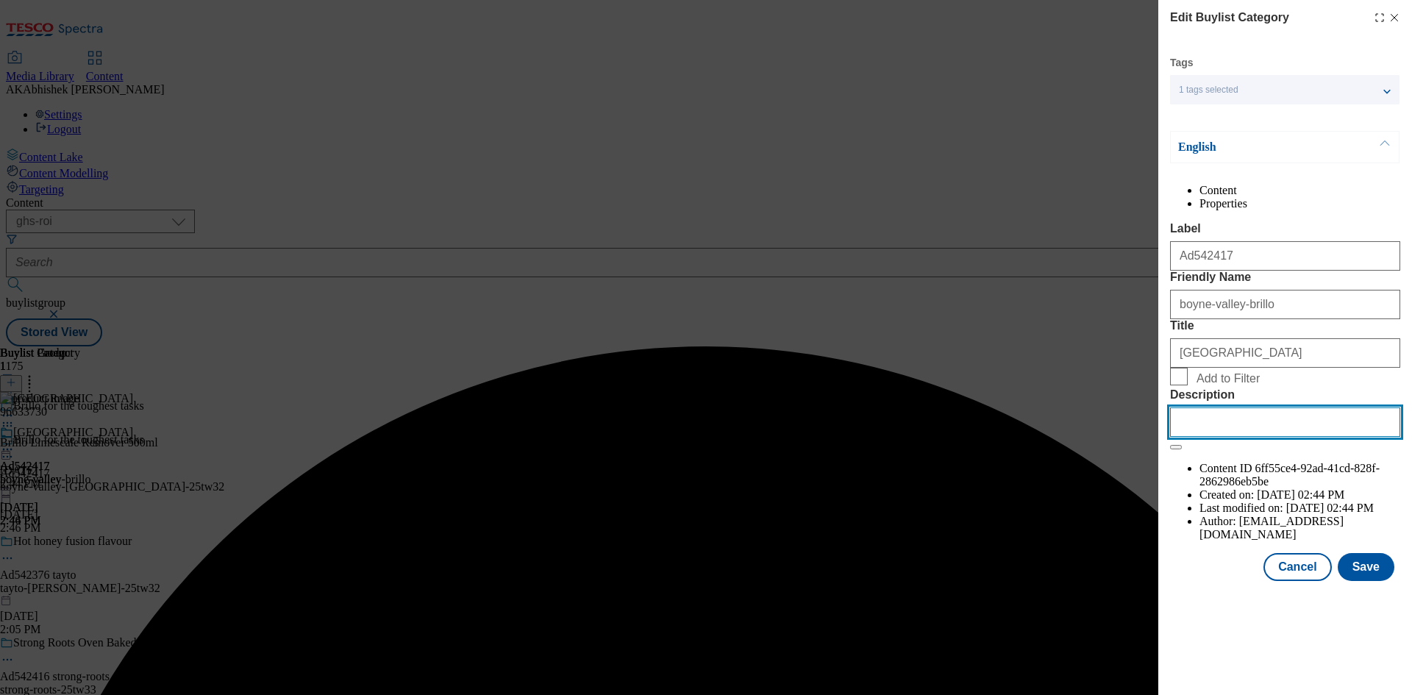
click at [1271, 437] on input "Description" at bounding box center [1285, 421] width 230 height 29
paste input "Brillo Limescale Remover 500ml"
type input "Brillo Limescale Remover 500ml"
click at [1358, 581] on button "Save" at bounding box center [1366, 567] width 57 height 28
